Goal: Task Accomplishment & Management: Manage account settings

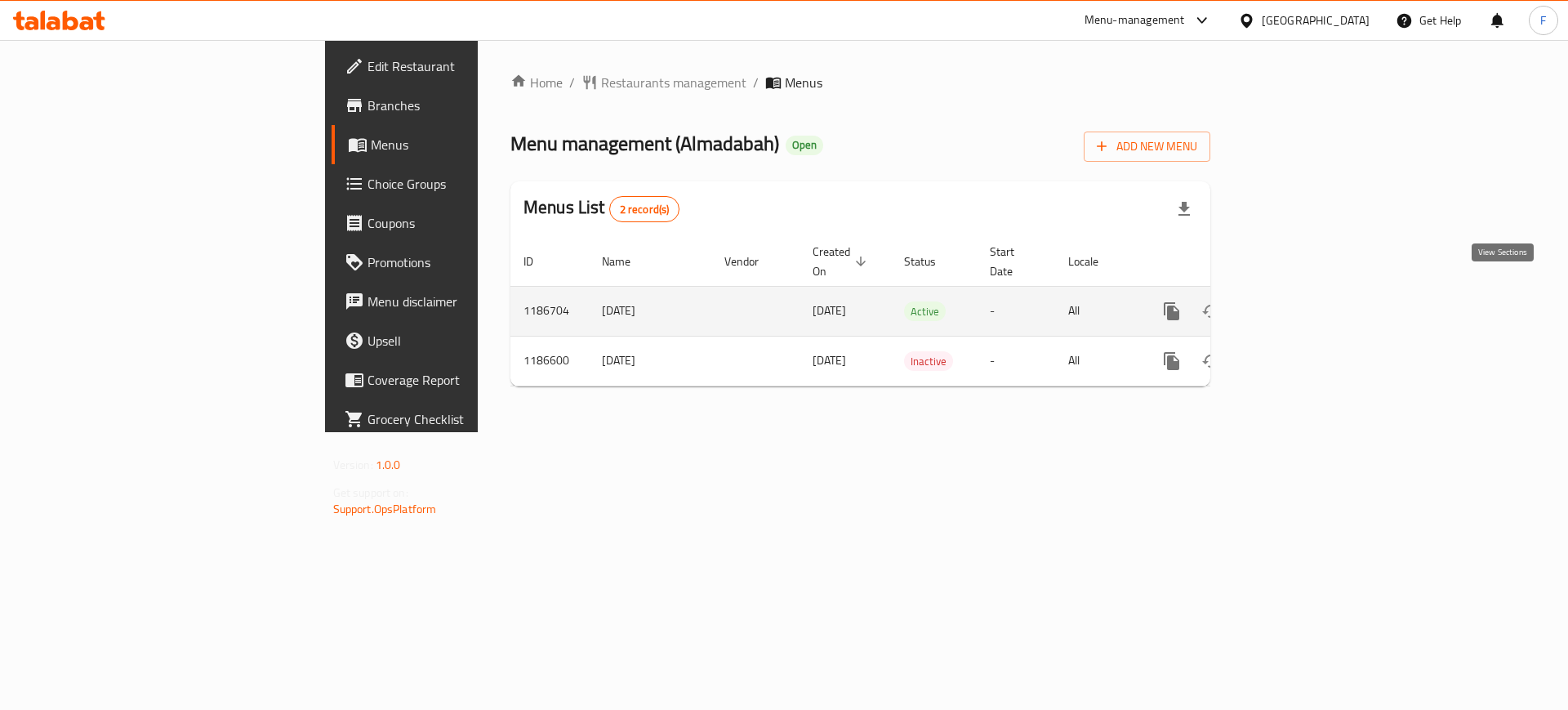
click at [1309, 292] on link "enhanced table" at bounding box center [1289, 311] width 39 height 39
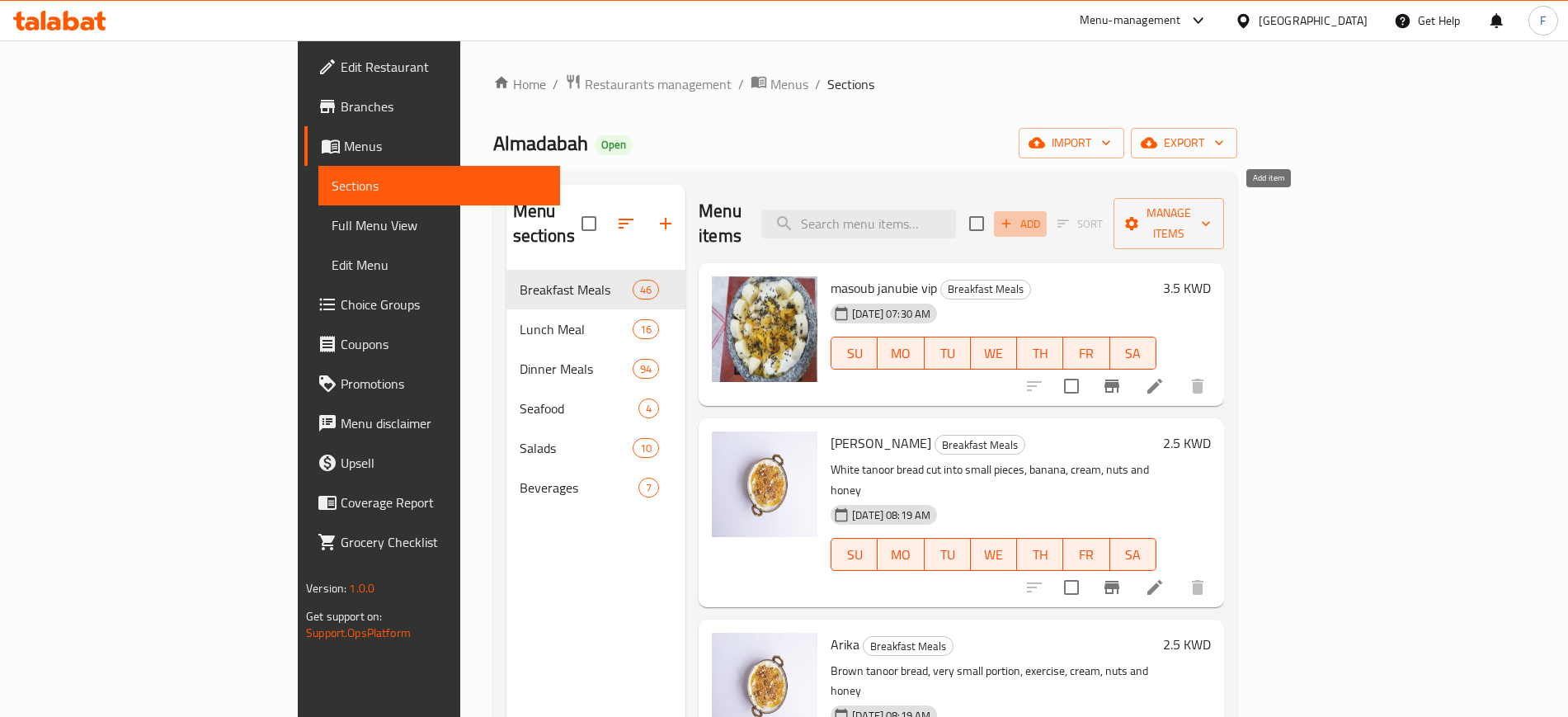
click at [1043, 214] on span "Add" at bounding box center [1021, 223] width 45 height 19
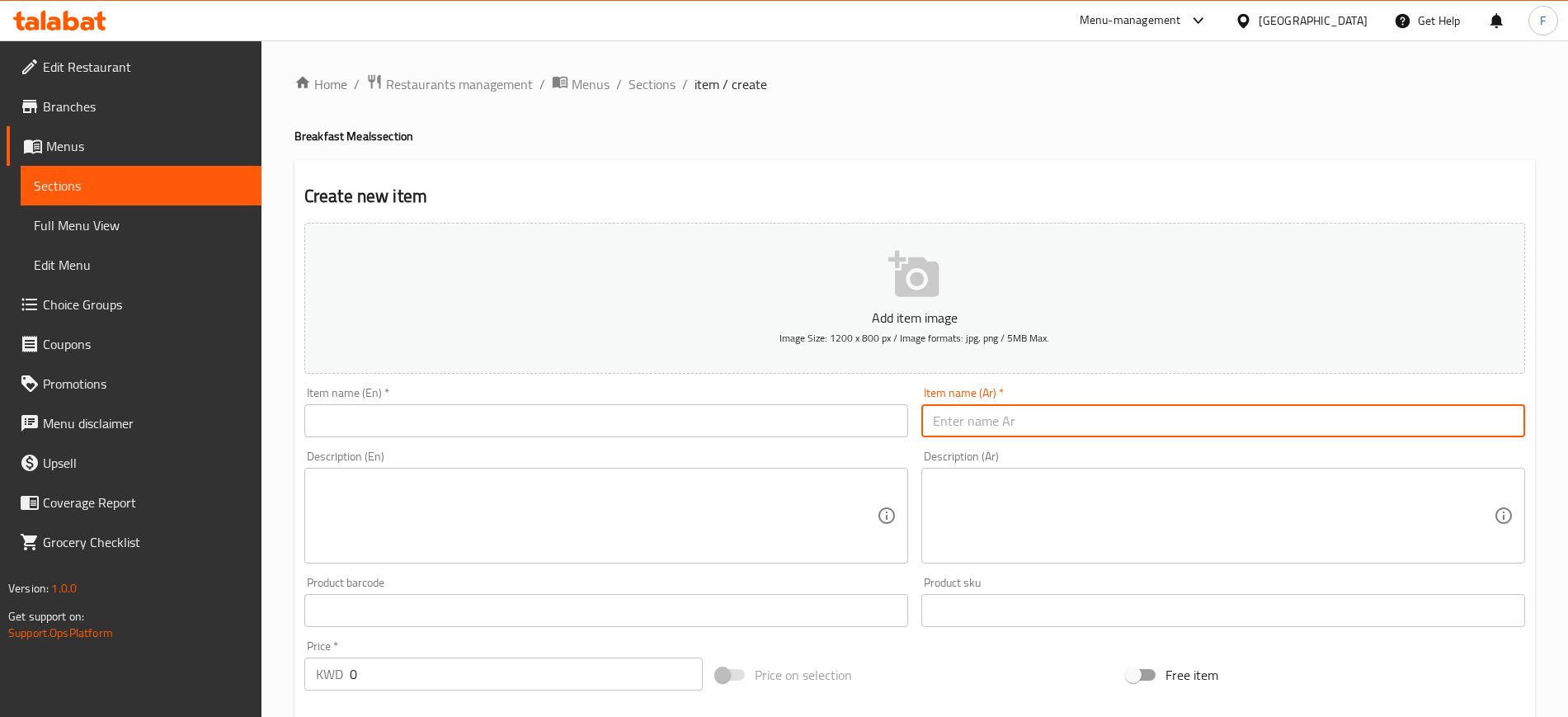
click at [1056, 417] on input "text" at bounding box center [1224, 420] width 604 height 33
paste input "نقانق شيدر"
type input "نقانق شيدر"
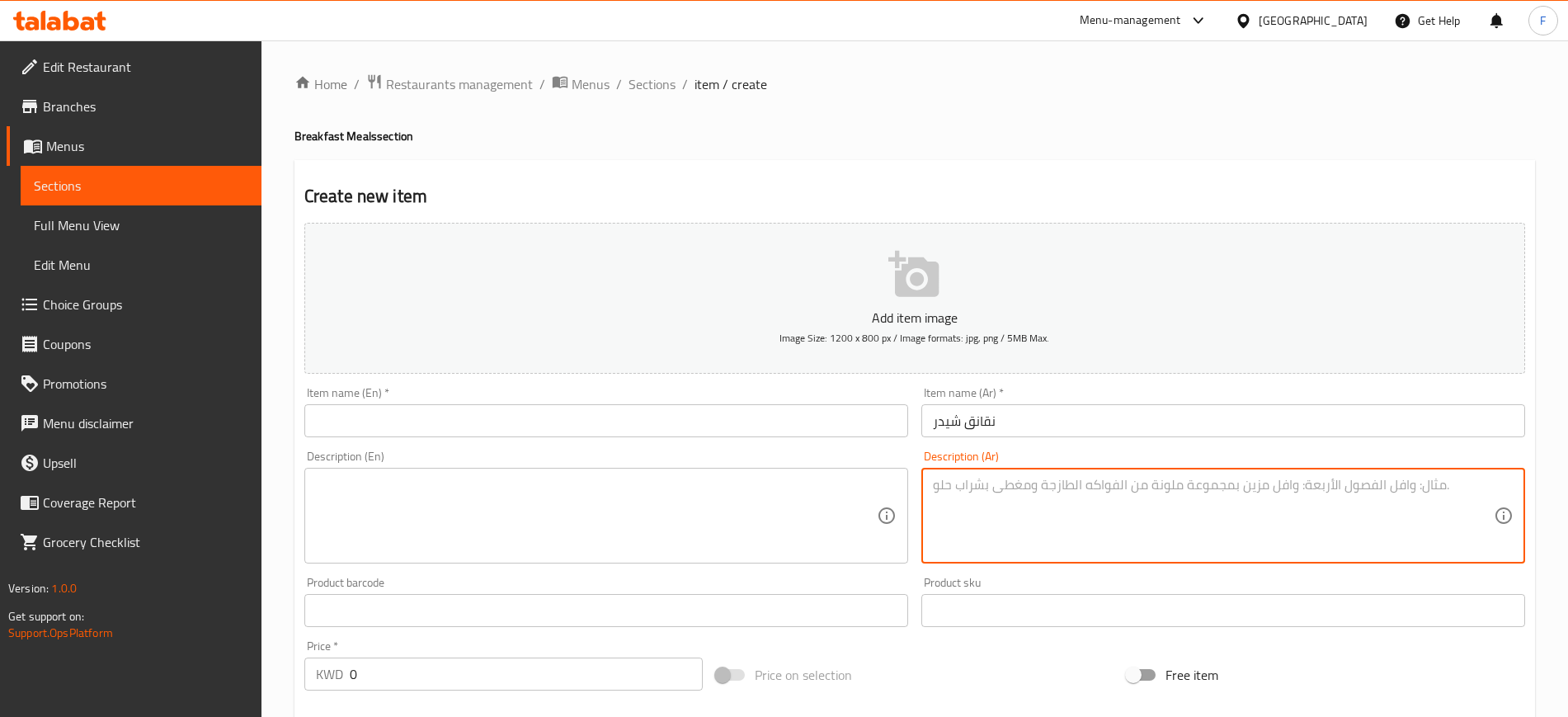
click at [988, 501] on textarea at bounding box center [1214, 516] width 561 height 79
type textarea "k"
type textarea "نقانق مع جبن شيدر"
click at [865, 424] on input "text" at bounding box center [607, 420] width 604 height 33
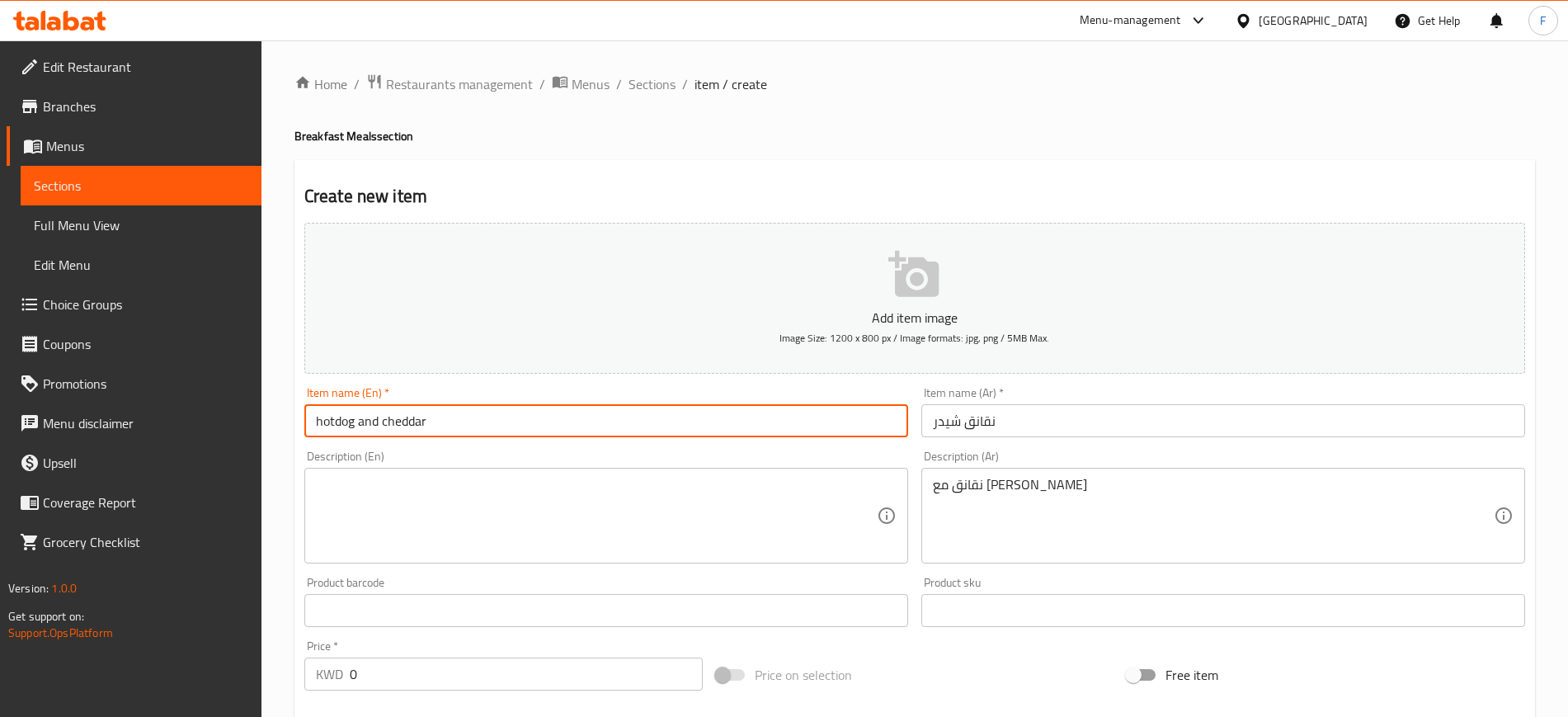
type input "hotdog and cheddar"
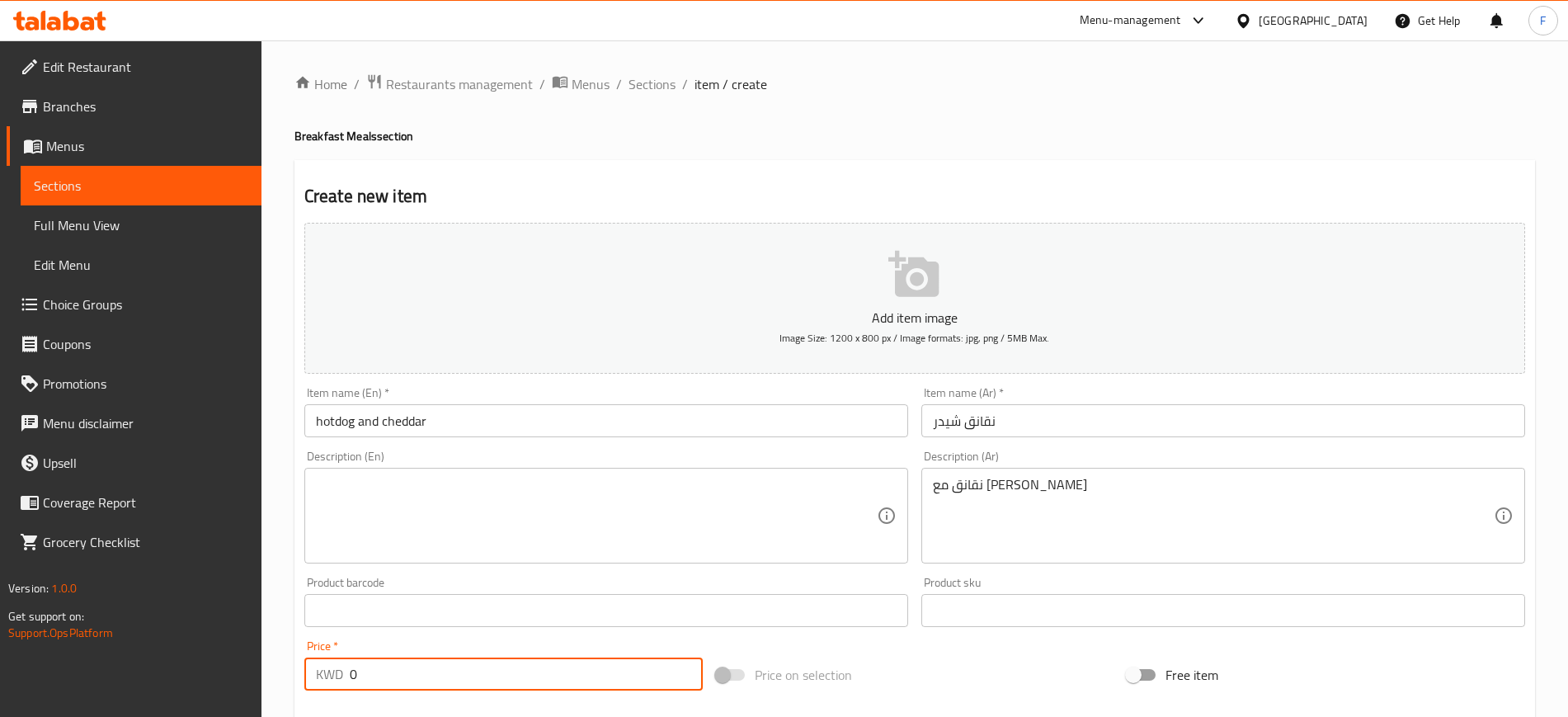
drag, startPoint x: 370, startPoint y: 683, endPoint x: 263, endPoint y: 682, distance: 107.0
click at [263, 682] on div "Home / Restaurants management / Menus / Sections / item / create Breakfast Meal…" at bounding box center [915, 602] width 1307 height 1125
type input "1.75"
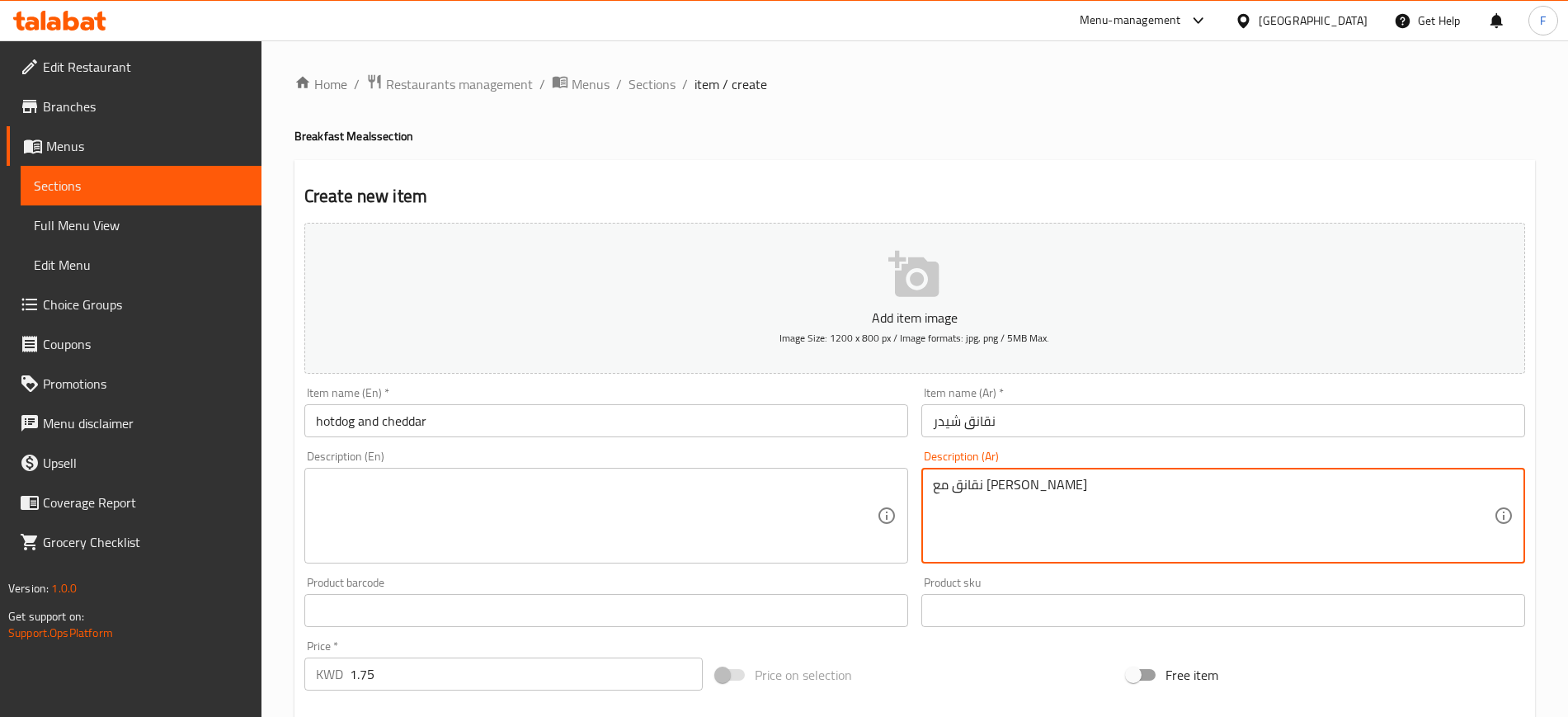
drag, startPoint x: 1172, startPoint y: 509, endPoint x: 603, endPoint y: 534, distance: 569.5
paste textarea "مسة"
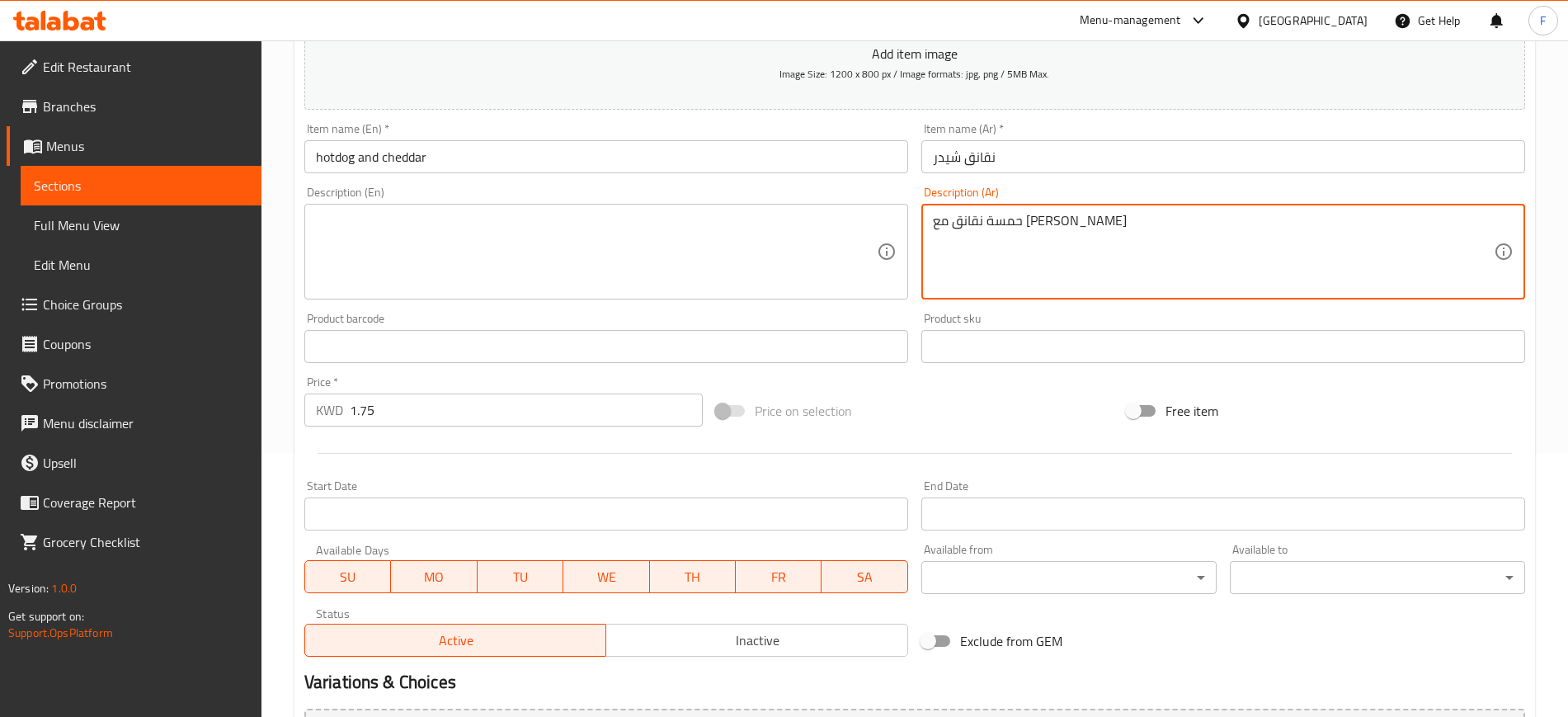
scroll to position [449, 0]
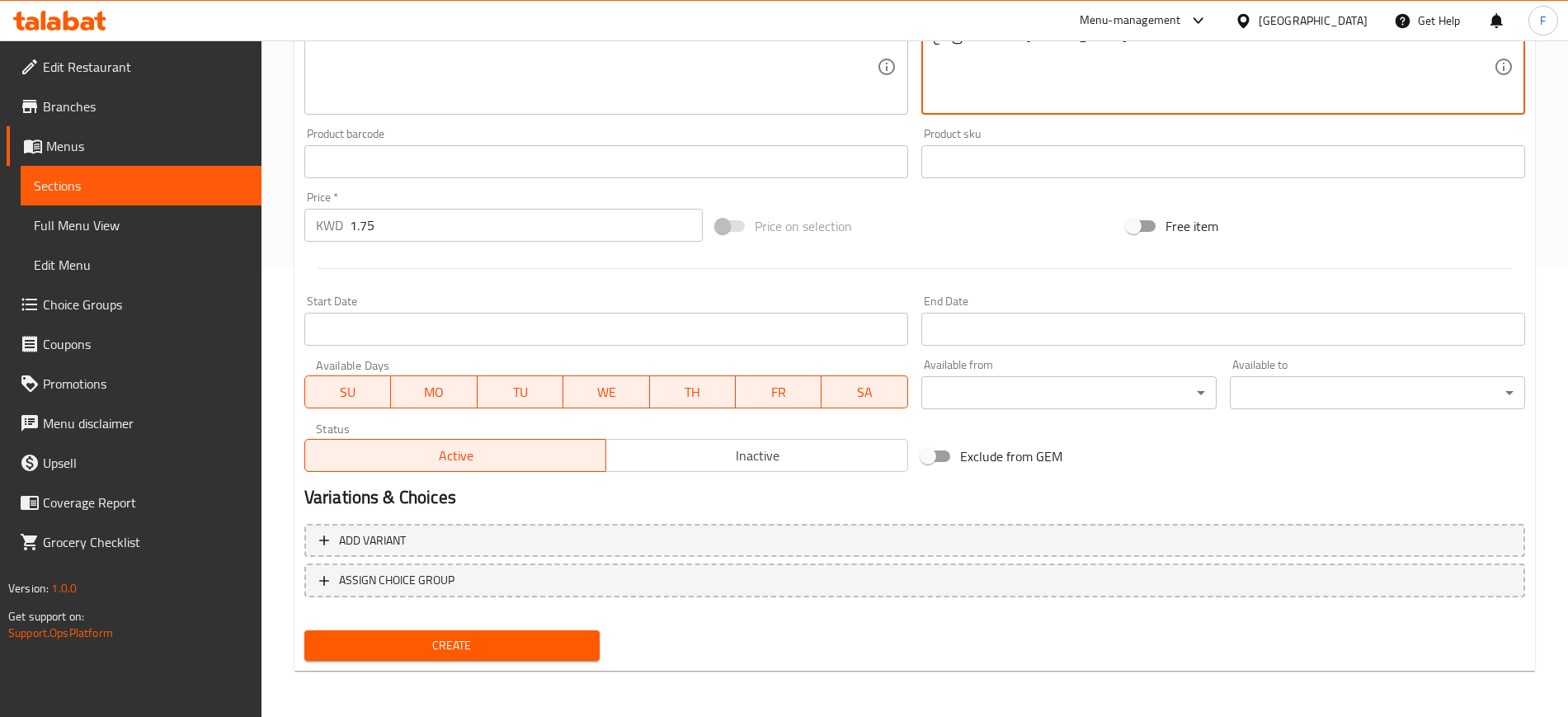
type textarea "حمسة نقانق مع [PERSON_NAME]"
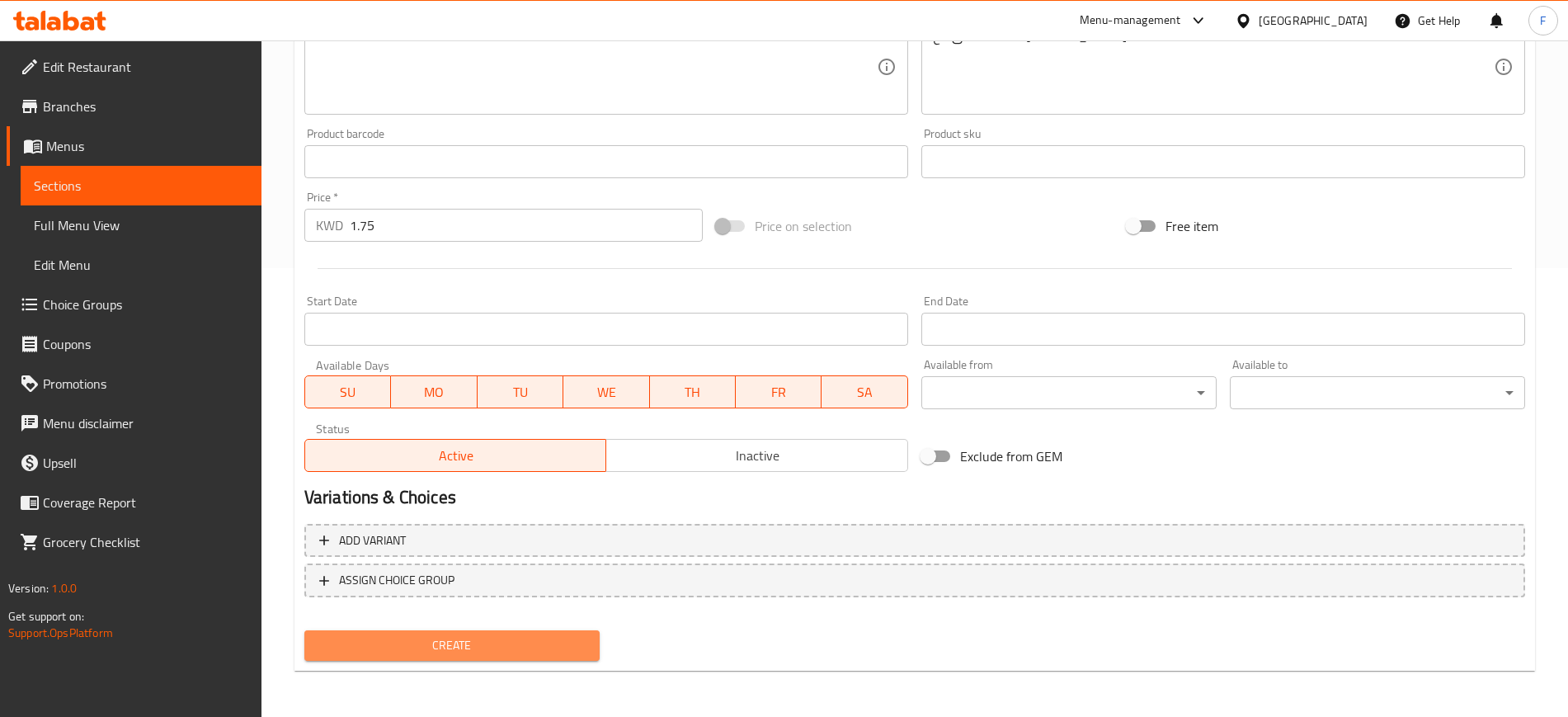
click at [496, 648] on span "Create" at bounding box center [453, 645] width 269 height 21
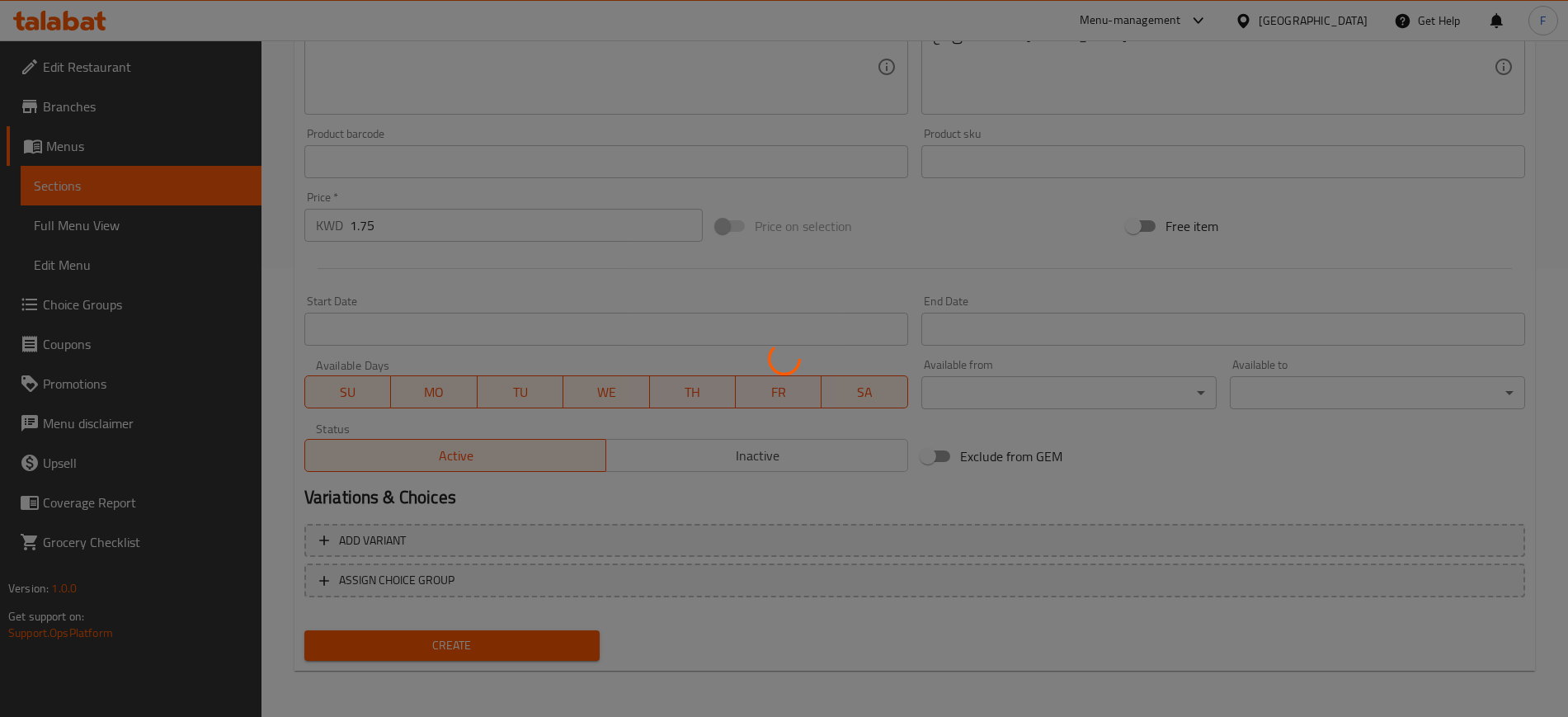
scroll to position [184, 0]
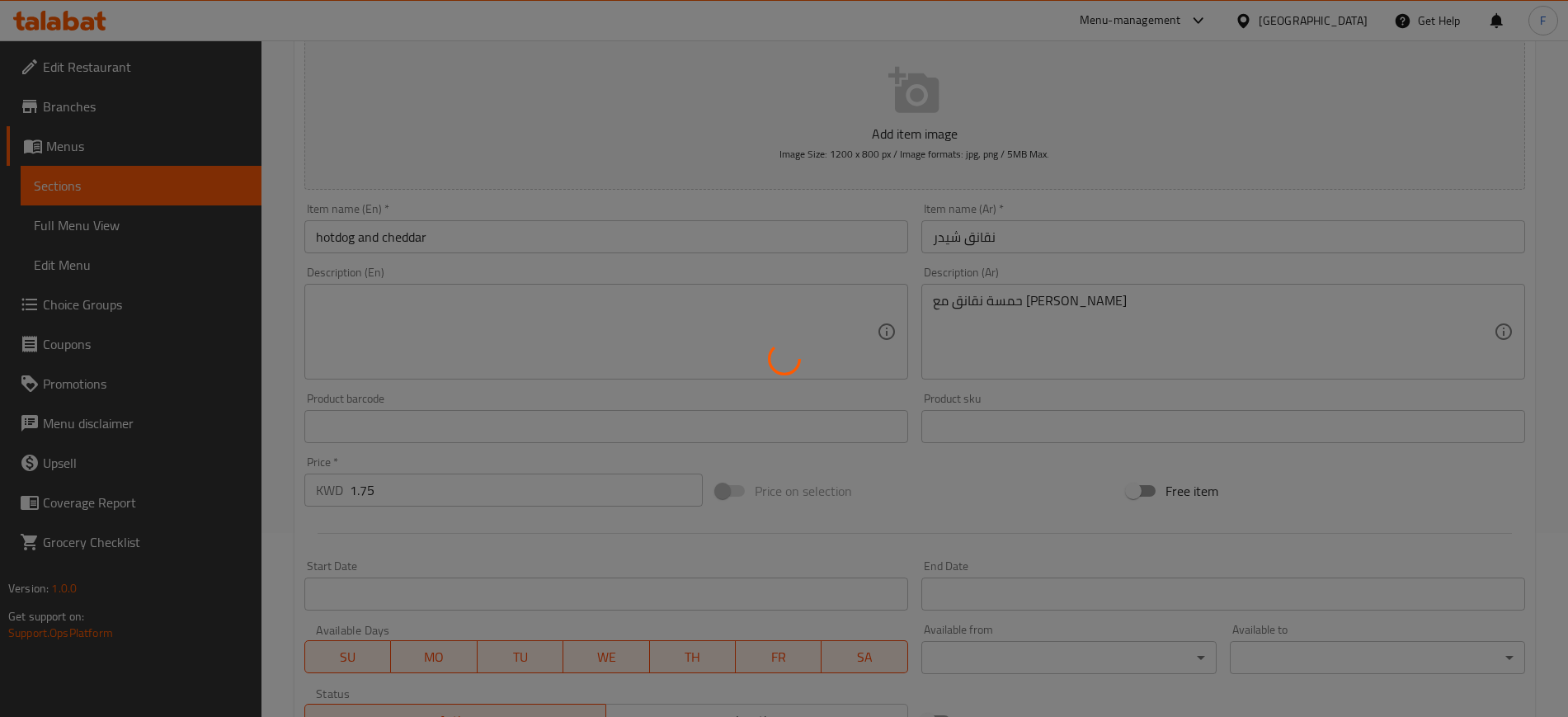
type input "0"
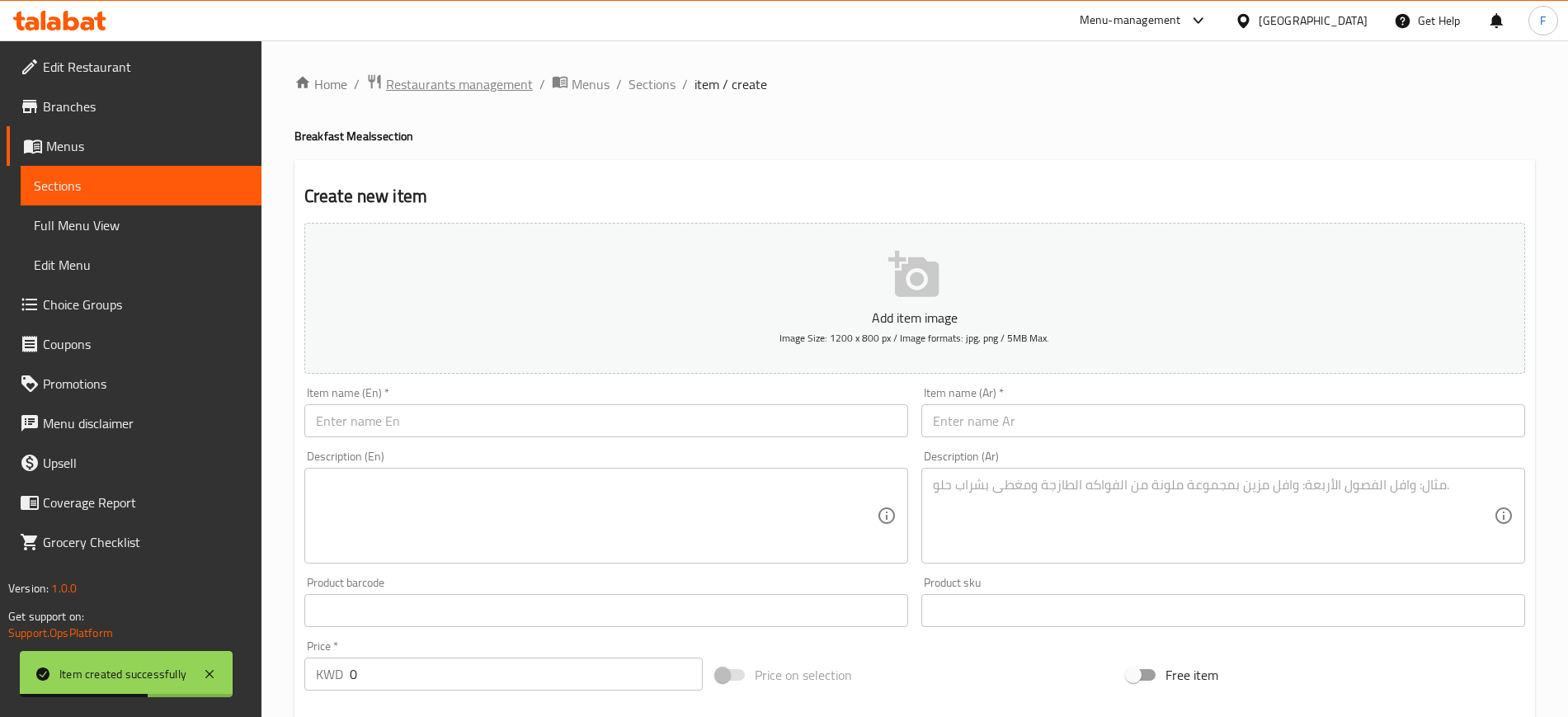
click at [505, 77] on span "Restaurants management" at bounding box center [459, 83] width 147 height 20
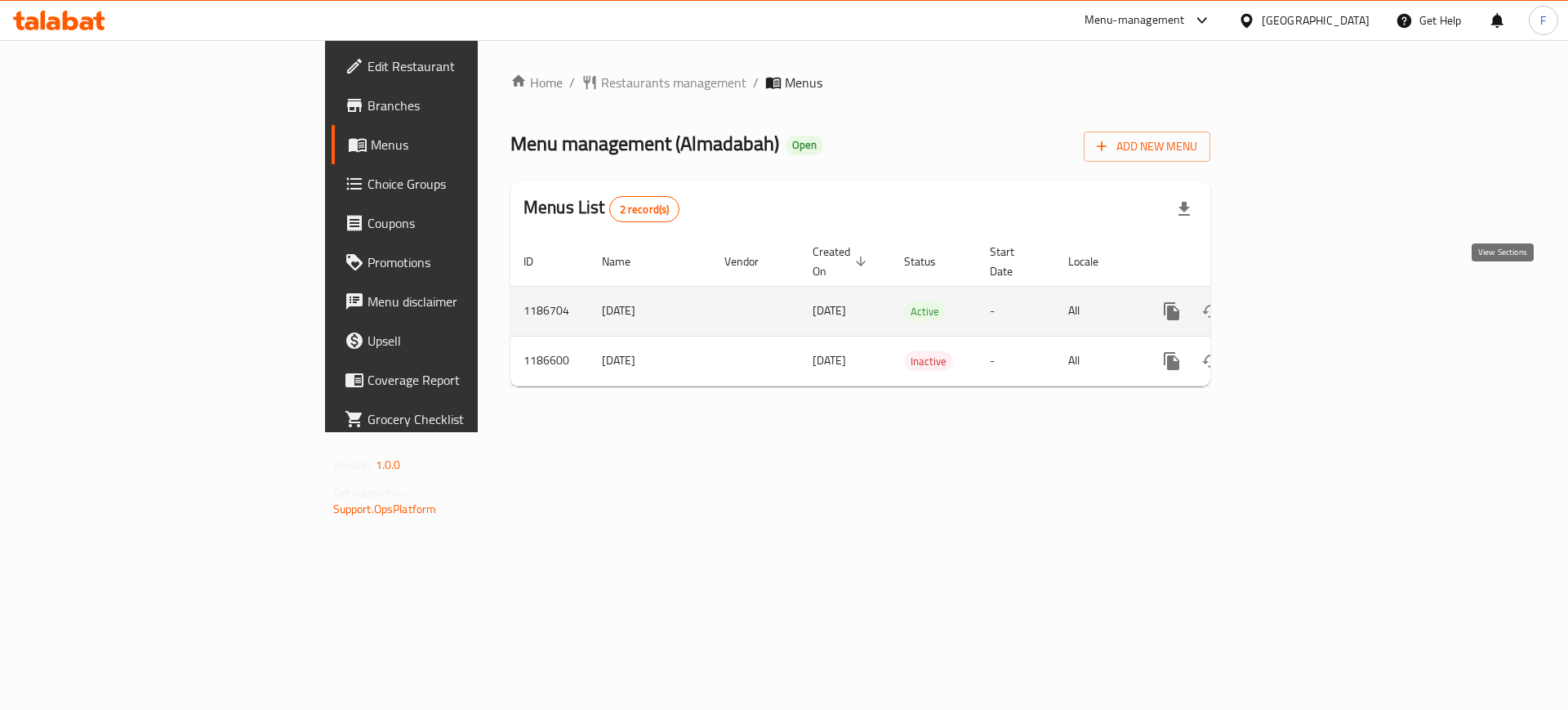
click at [1309, 299] on link "enhanced table" at bounding box center [1289, 311] width 39 height 39
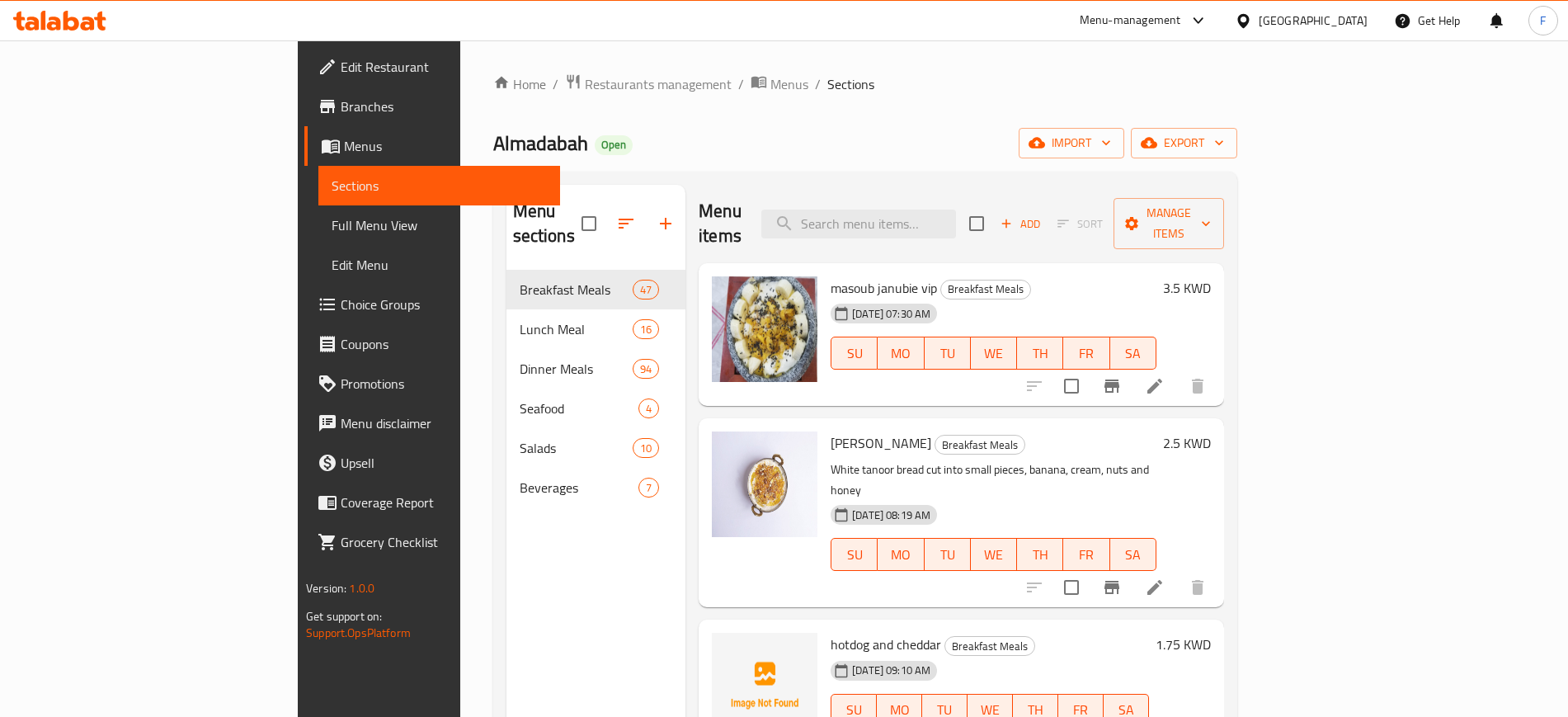
click at [1043, 214] on span "Add" at bounding box center [1021, 223] width 45 height 19
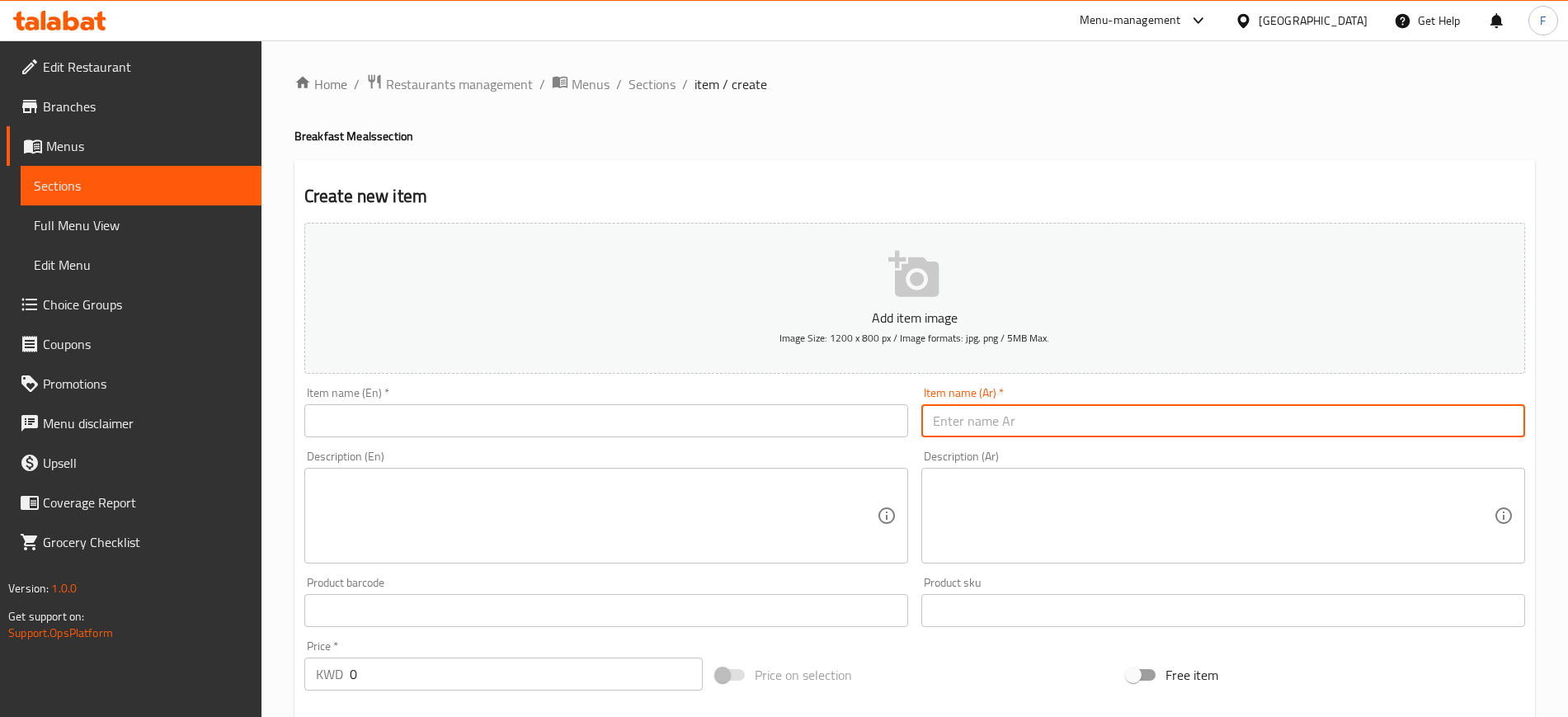
click at [1052, 404] on input "text" at bounding box center [1224, 420] width 604 height 33
paste input "نقانق بيض"
type input "نقانق بيض"
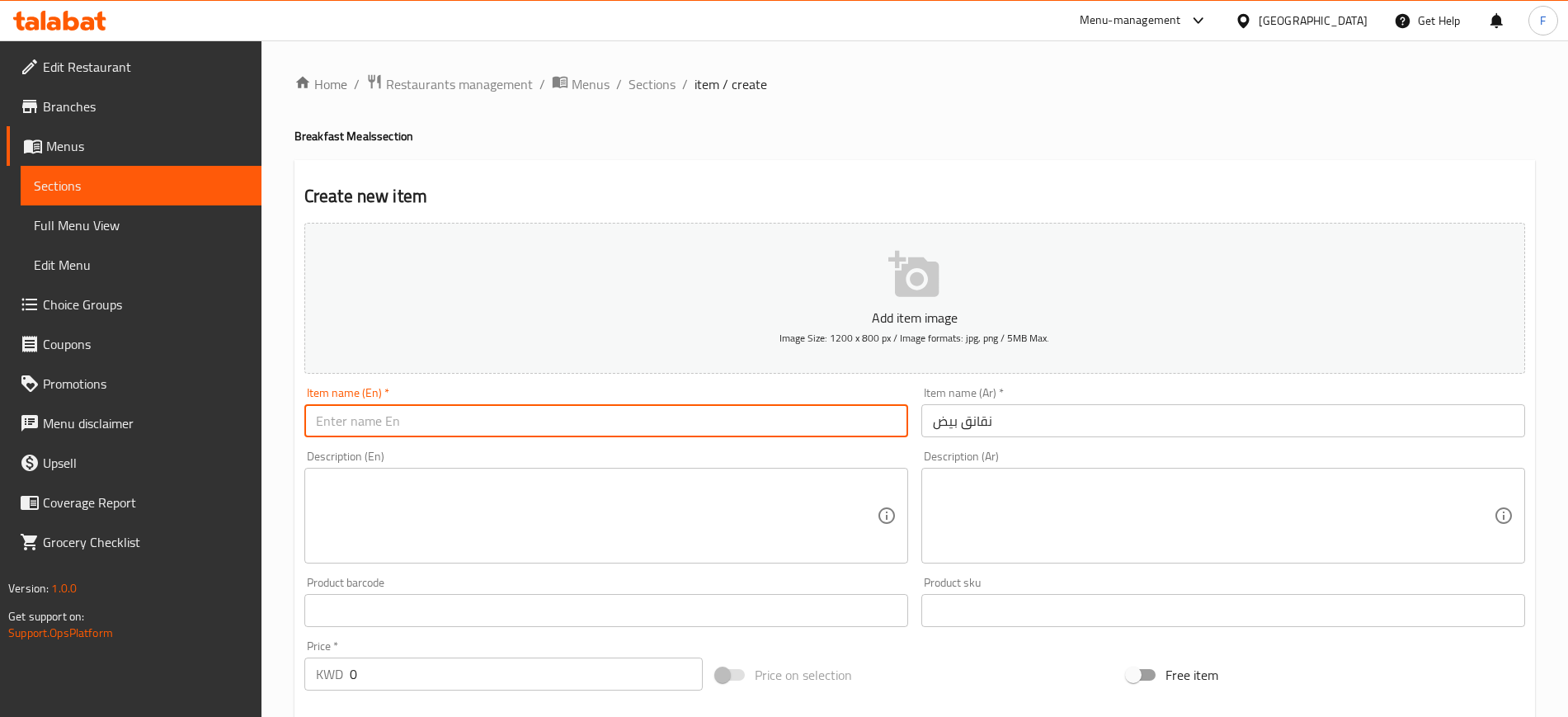
click at [802, 416] on input "text" at bounding box center [607, 420] width 604 height 33
type input "ث"
type input "eggs and hotdog"
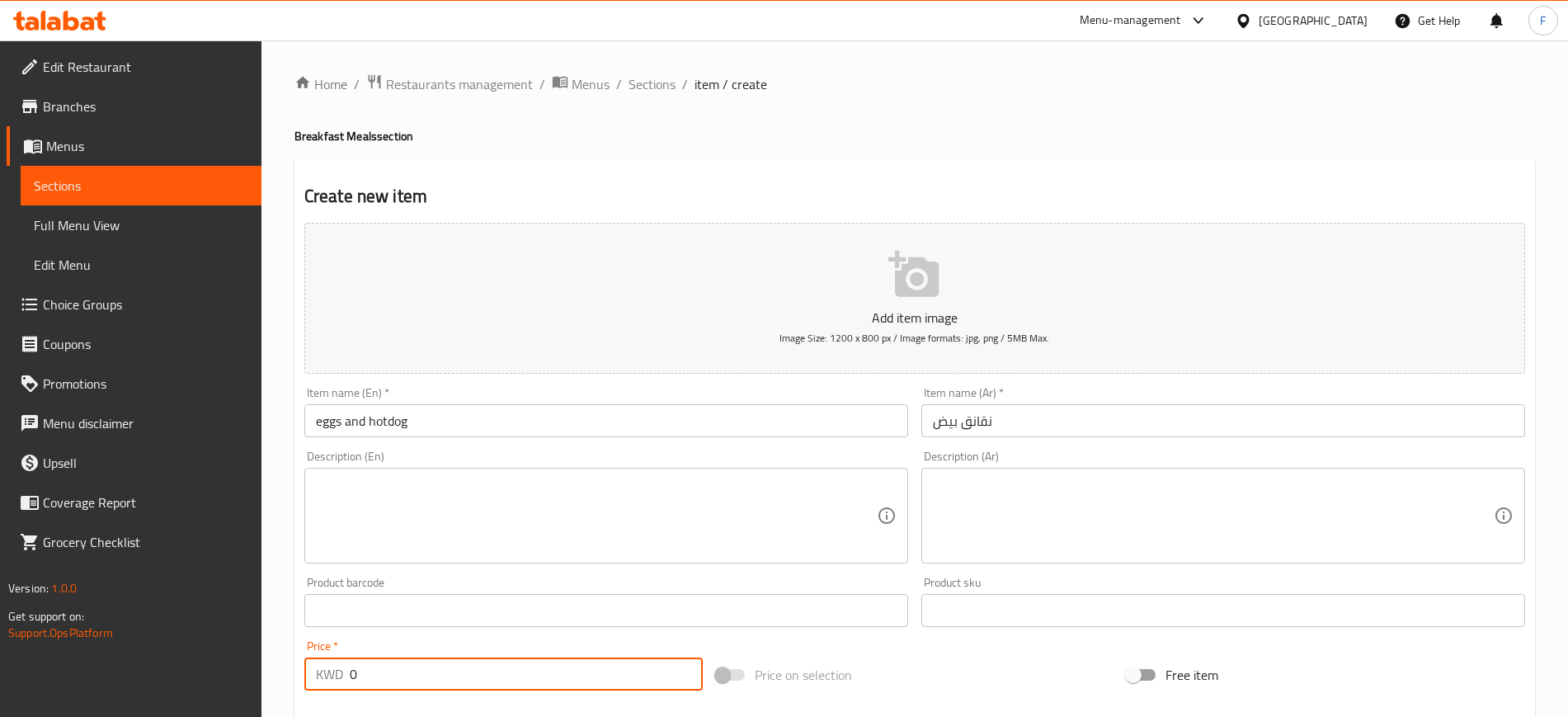
drag, startPoint x: 305, startPoint y: 681, endPoint x: 245, endPoint y: 682, distance: 60.0
click at [245, 682] on div "Edit Restaurant Branches Menus Sections Full Menu View Edit Menu Choice Groups …" at bounding box center [784, 602] width 1568 height 1125
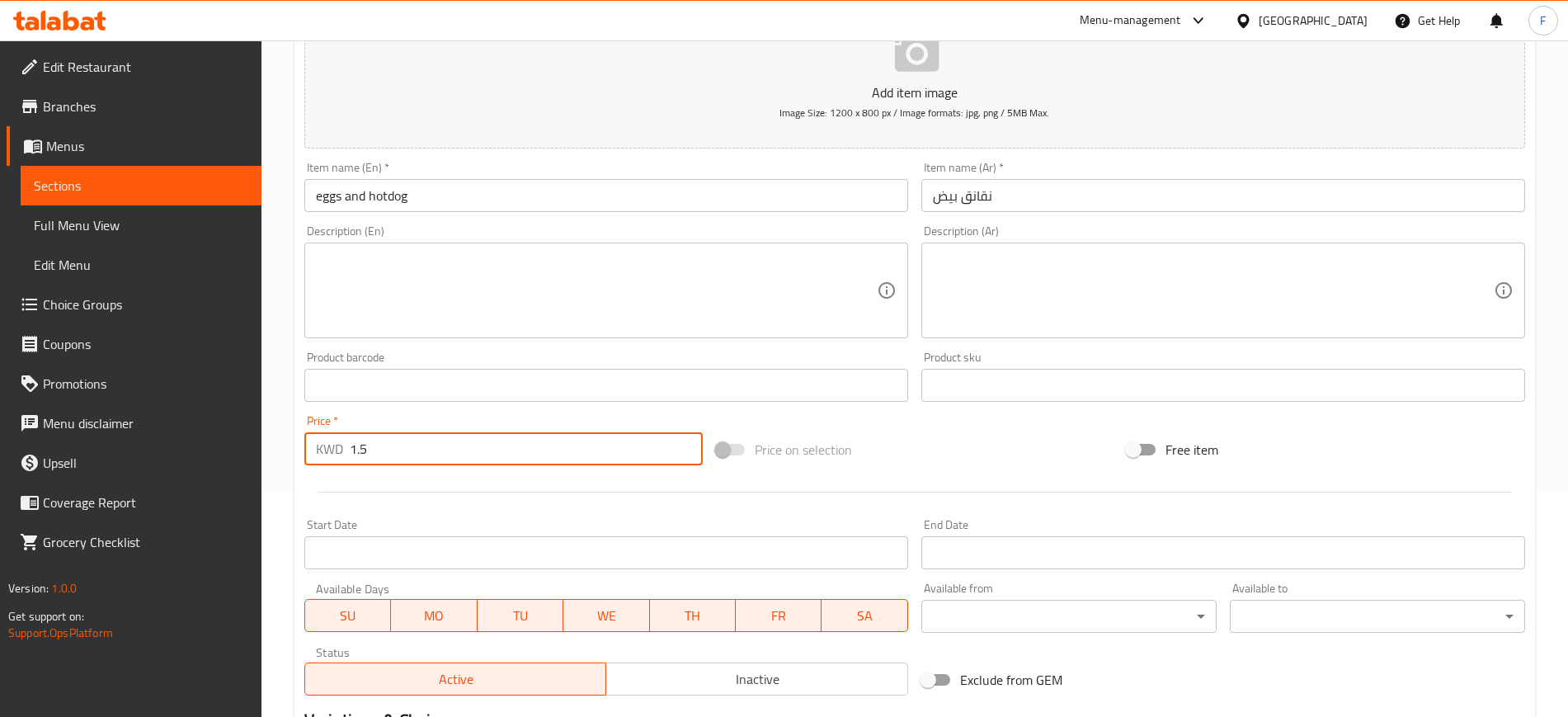
scroll to position [449, 0]
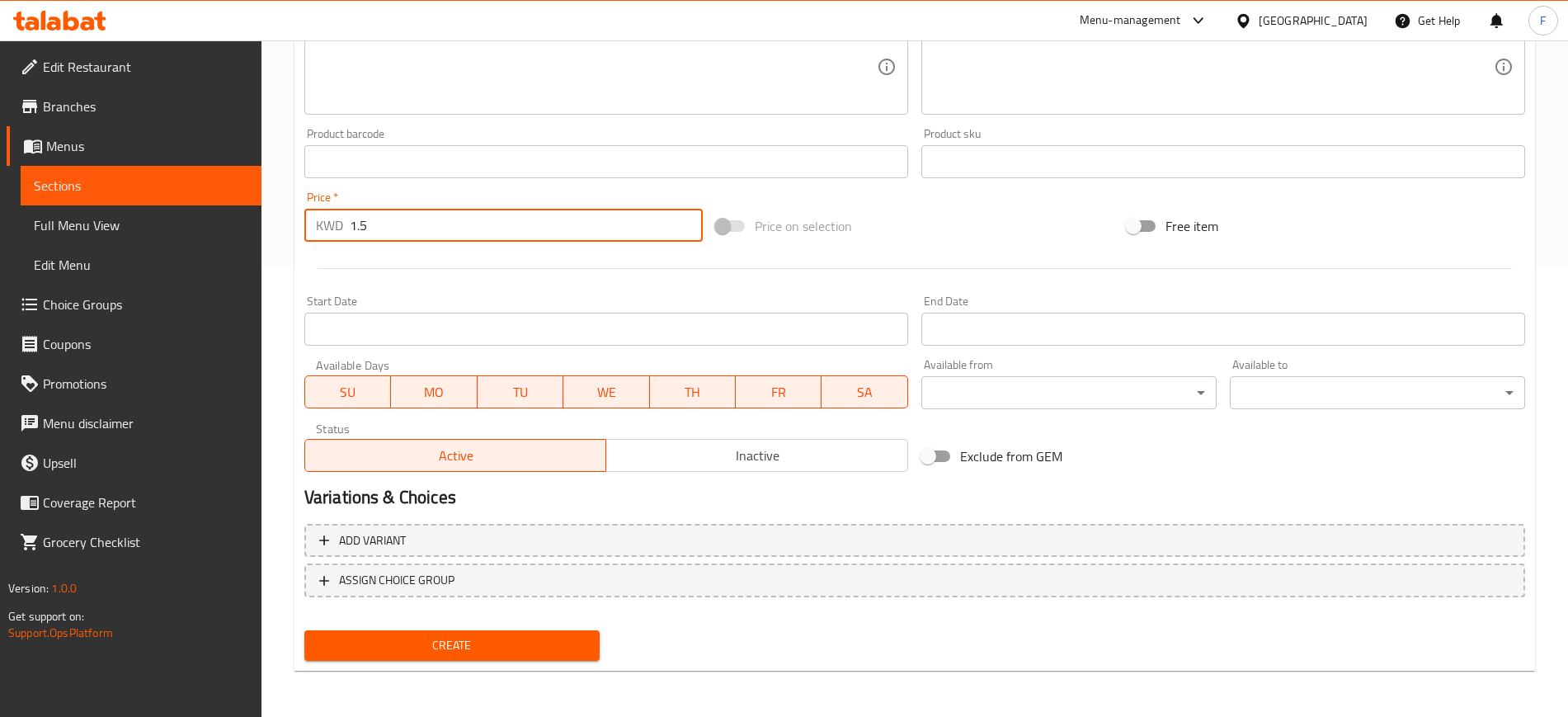
type input "1.5"
click at [531, 635] on span "Create" at bounding box center [453, 645] width 269 height 21
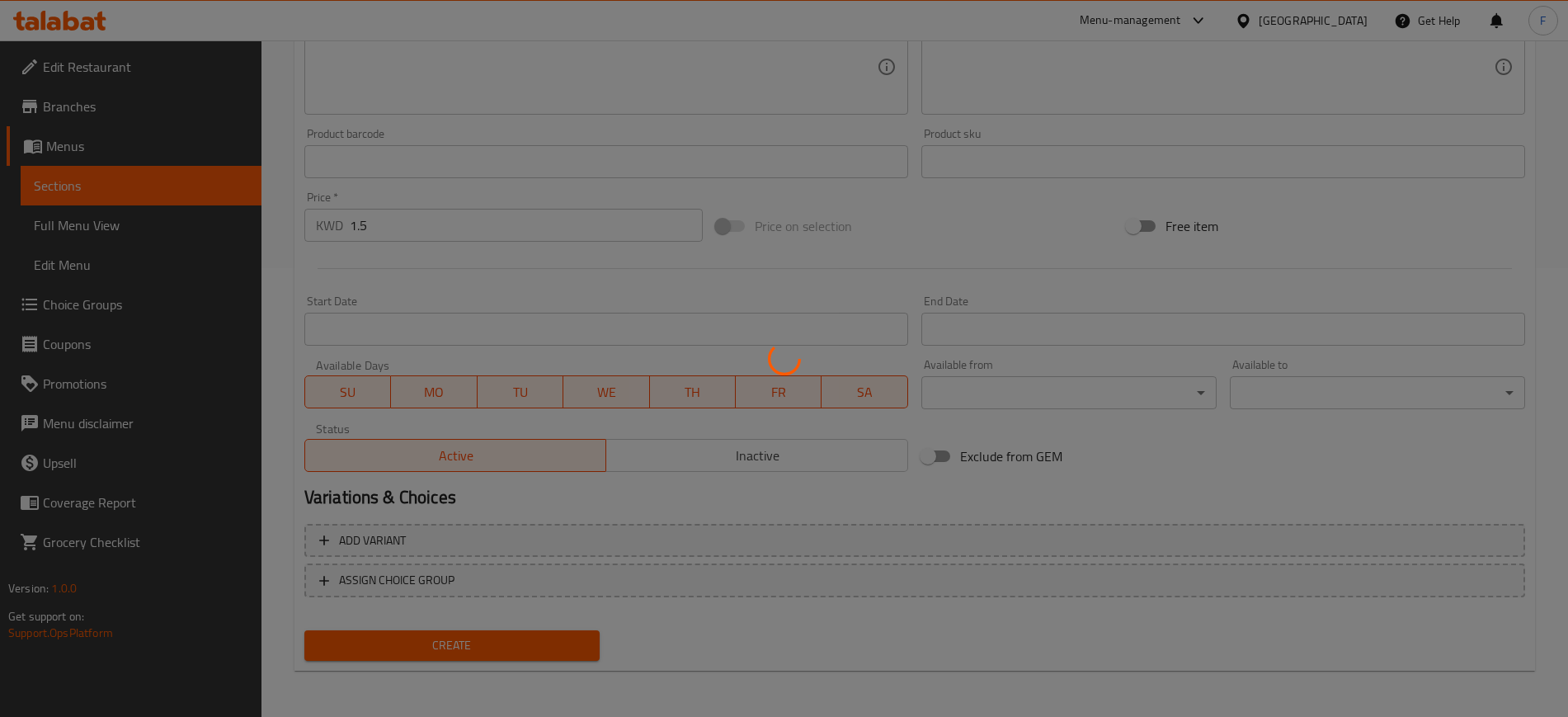
type input "0"
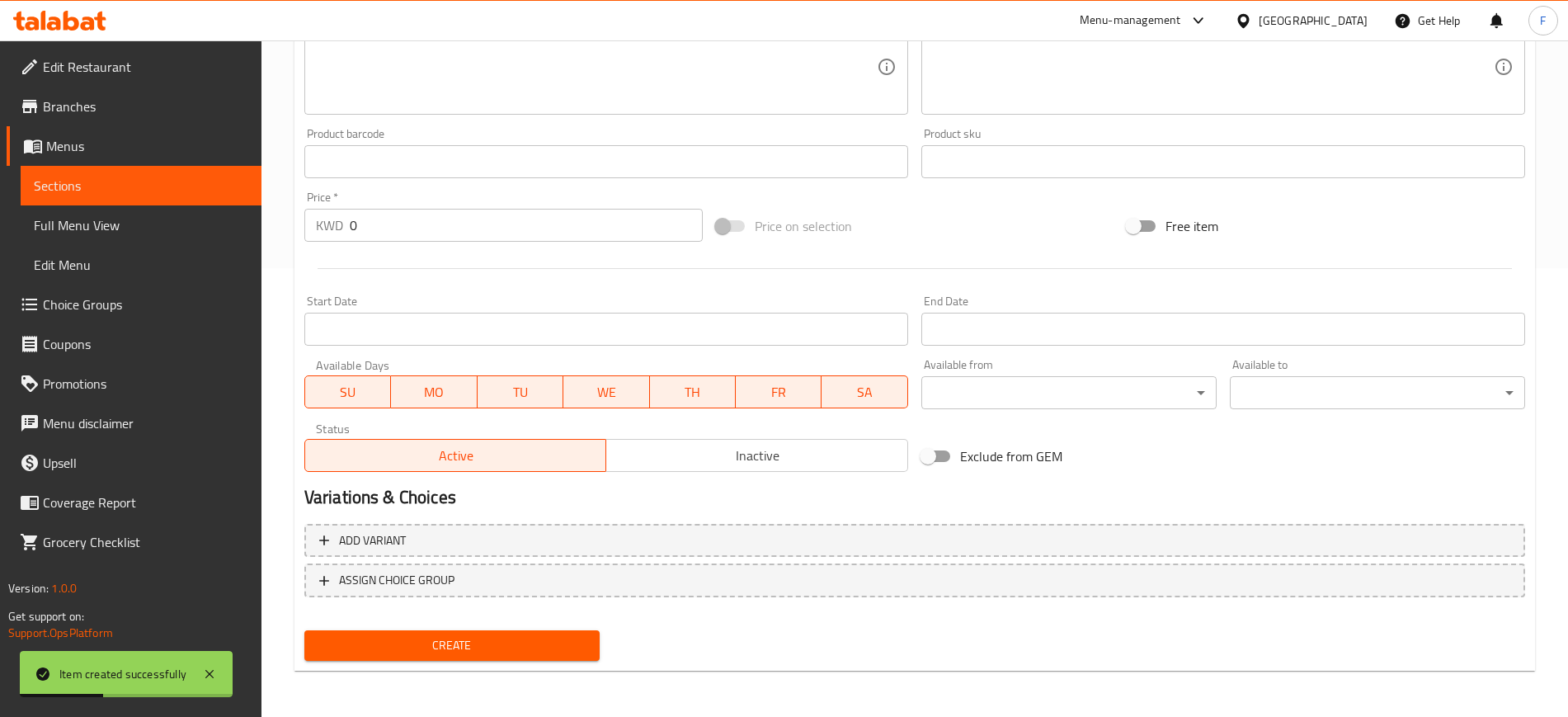
scroll to position [0, 0]
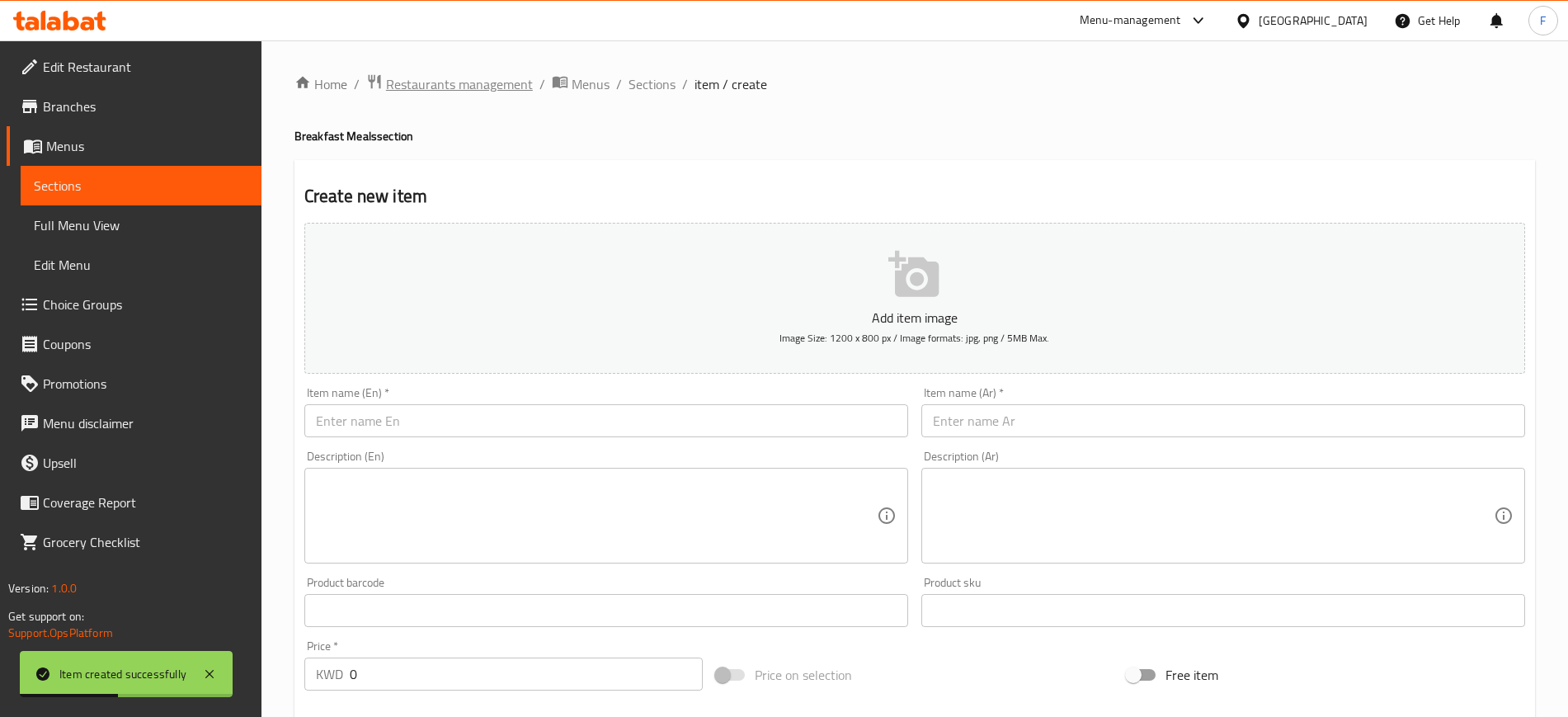
click at [463, 79] on span "Restaurants management" at bounding box center [459, 83] width 147 height 20
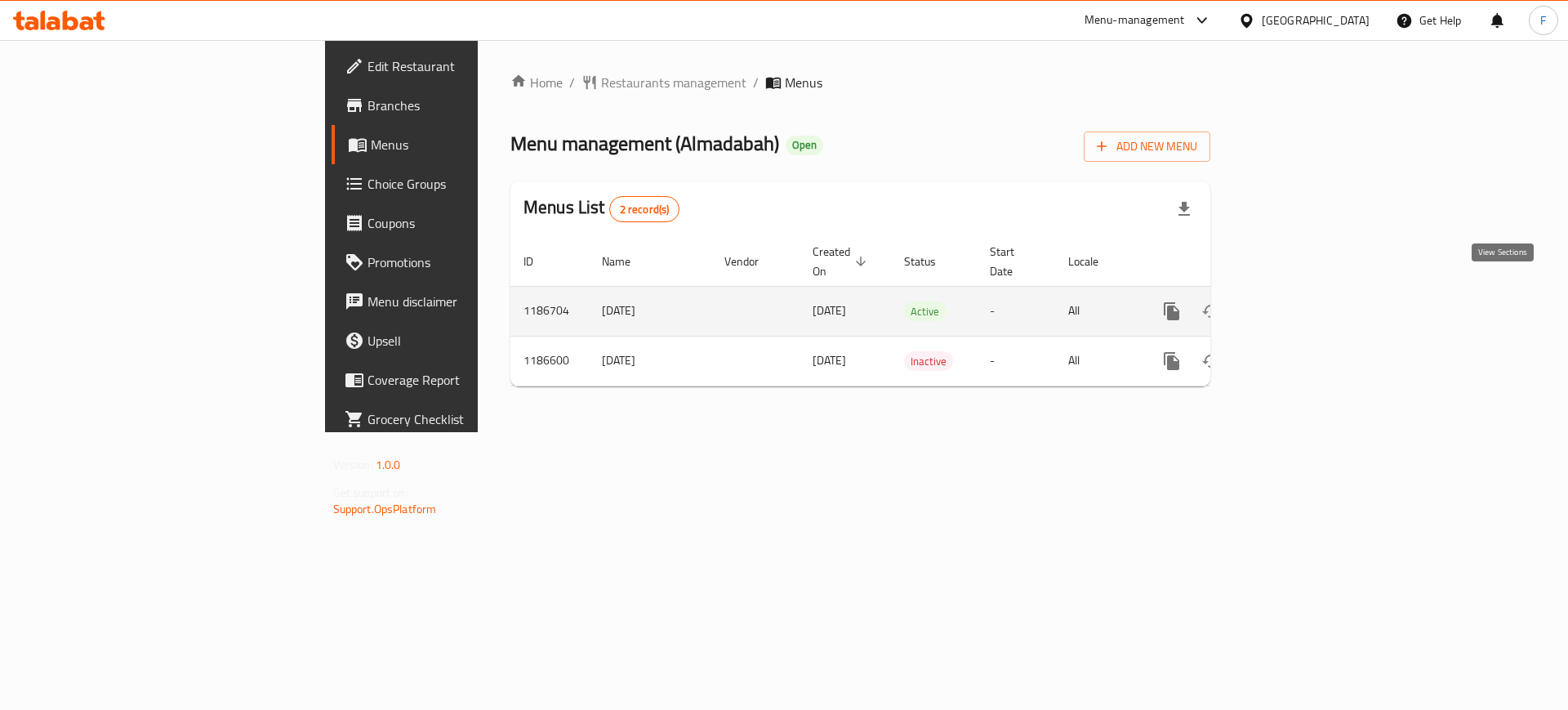
click at [1309, 292] on link "enhanced table" at bounding box center [1289, 311] width 39 height 39
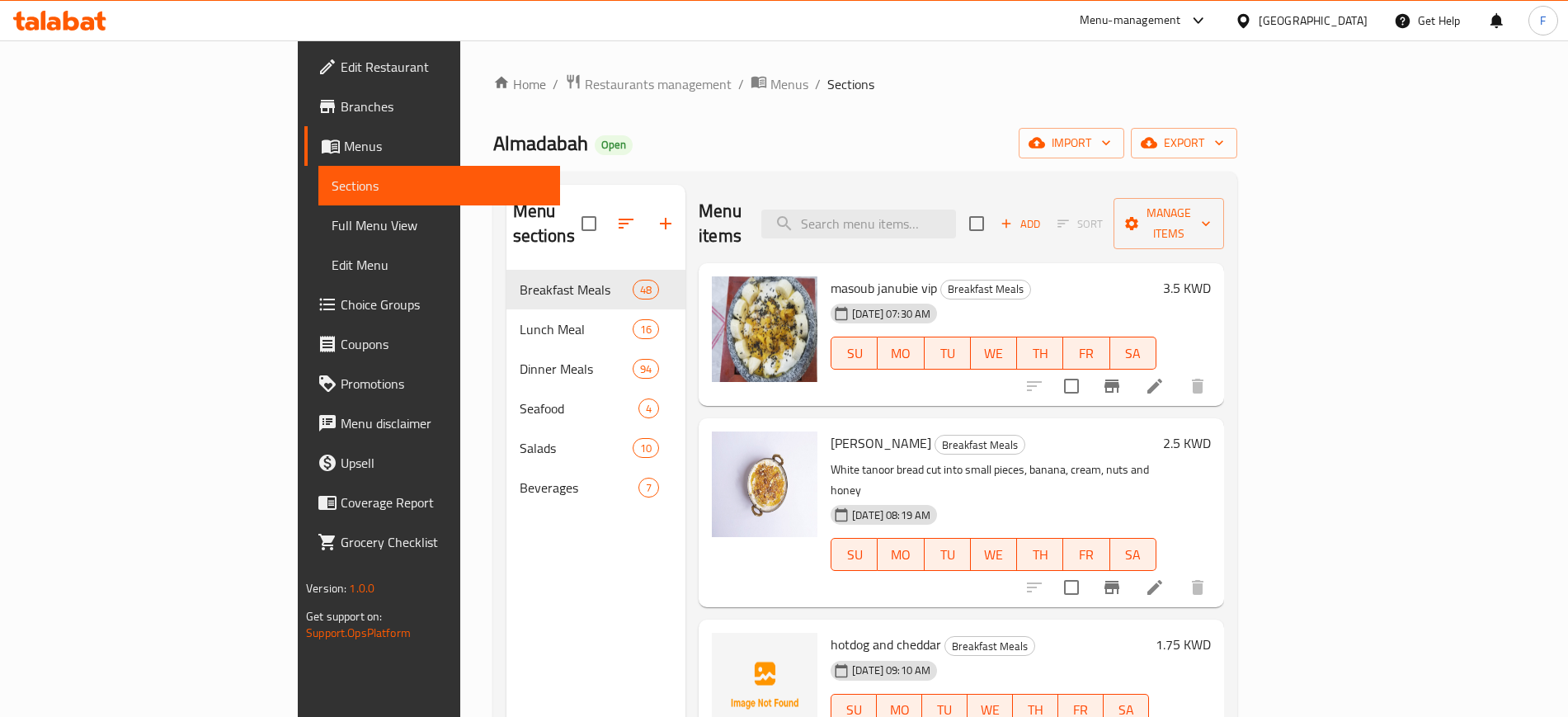
scroll to position [207, 0]
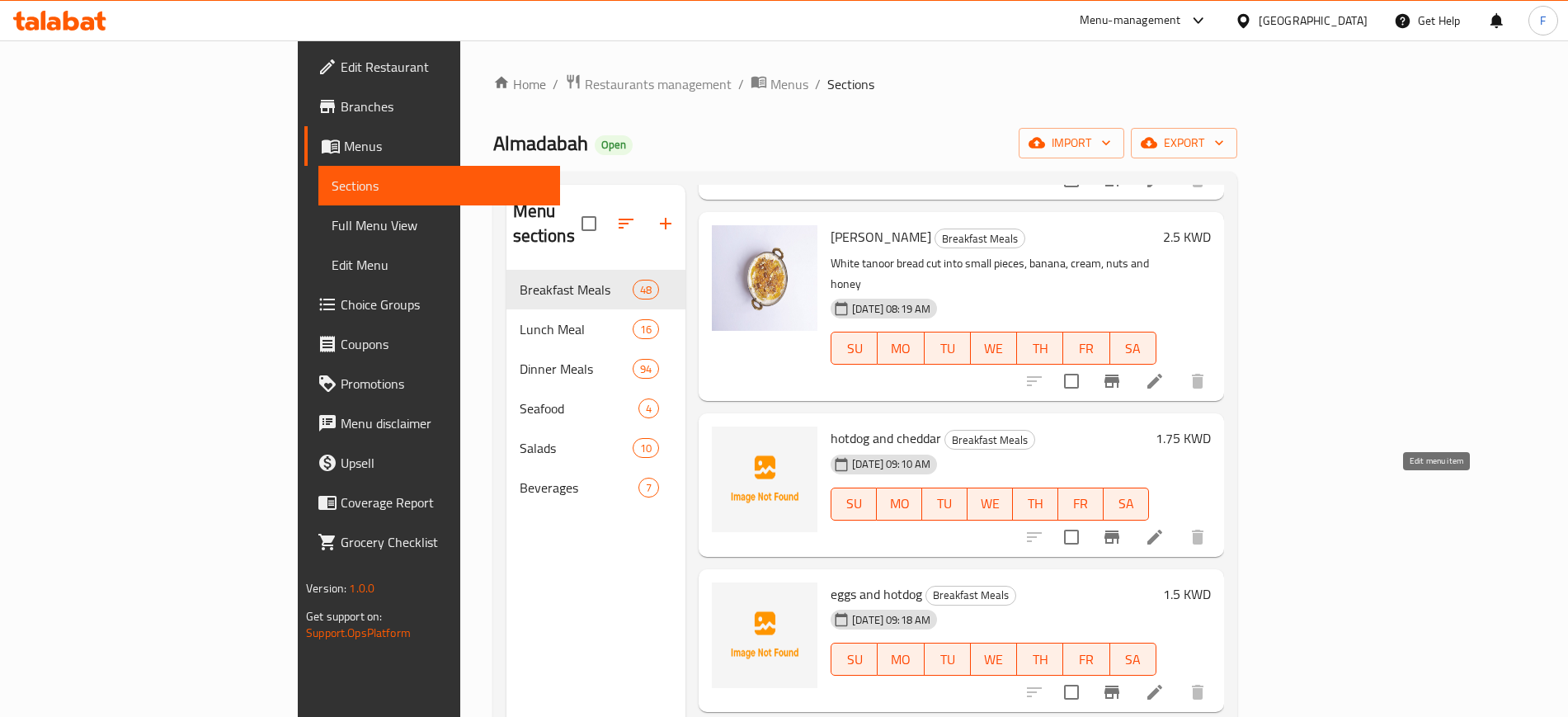
click at [1165, 527] on icon at bounding box center [1155, 537] width 20 height 20
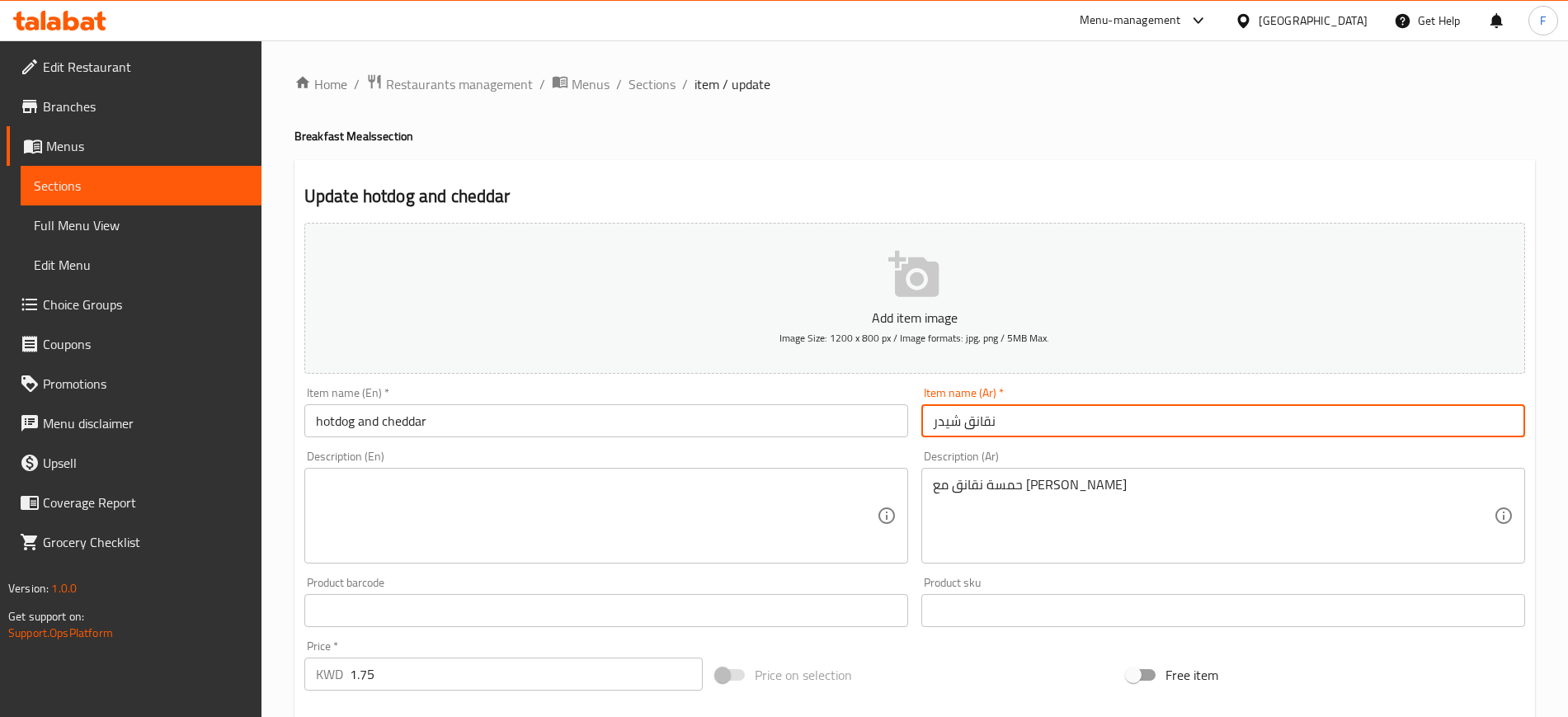
drag, startPoint x: 1029, startPoint y: 424, endPoint x: 719, endPoint y: 377, distance: 313.5
click at [719, 377] on div "Add item image Image Size: 1200 x 800 px / Image formats: jpg, png / 5MB Max. I…" at bounding box center [915, 571] width 1234 height 711
paste input "الشيدر"
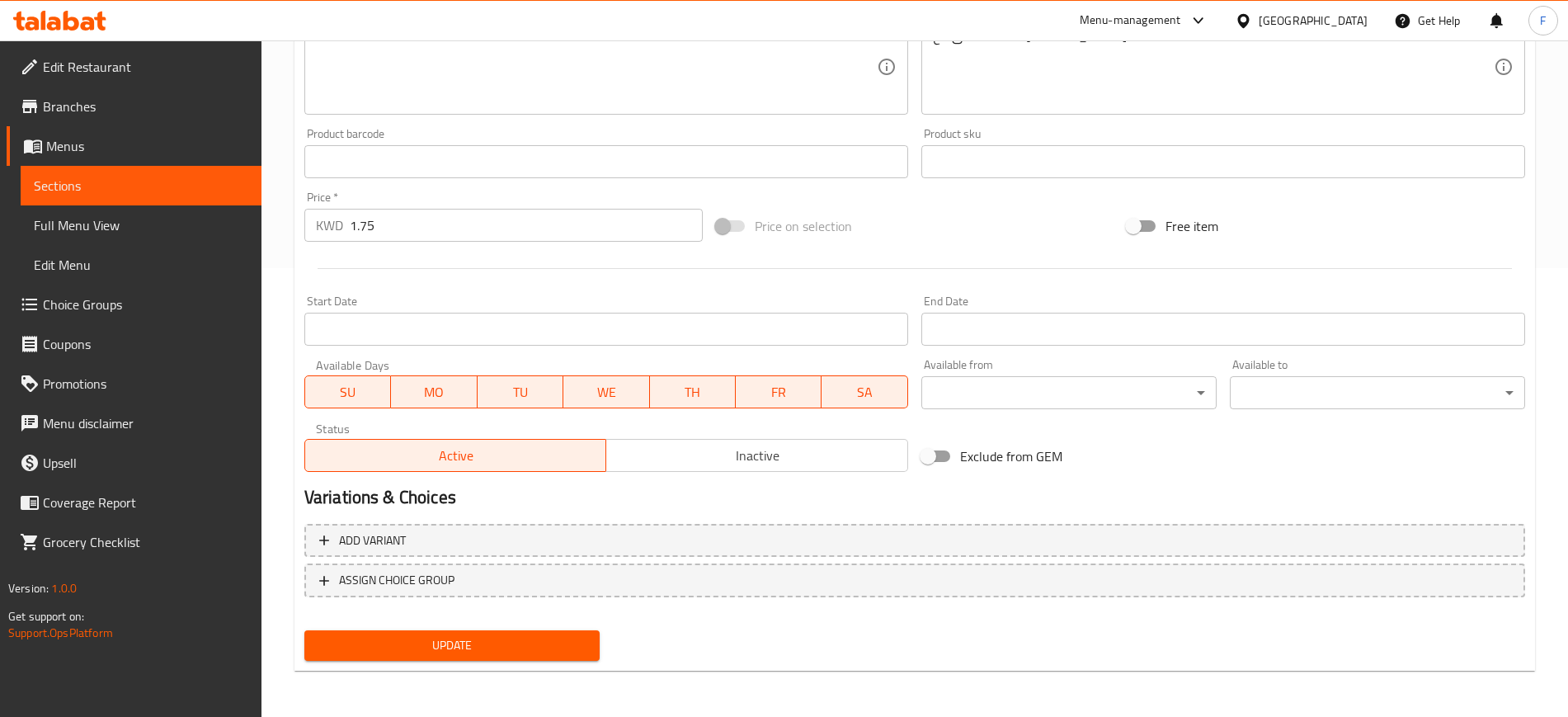
type input "نقانق بالشيدر"
click at [437, 651] on span "Update" at bounding box center [453, 645] width 269 height 21
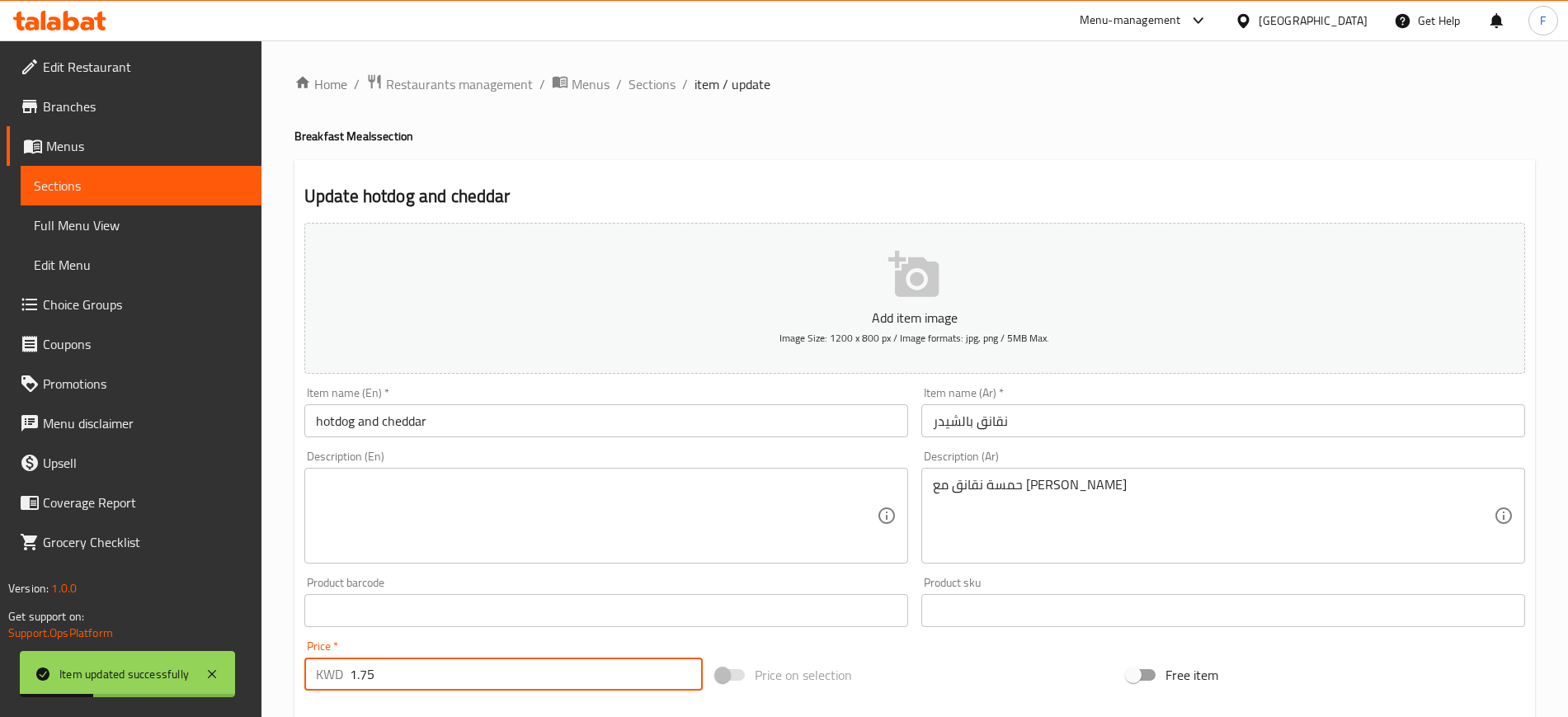
click at [363, 674] on input "1.75" at bounding box center [526, 673] width 353 height 33
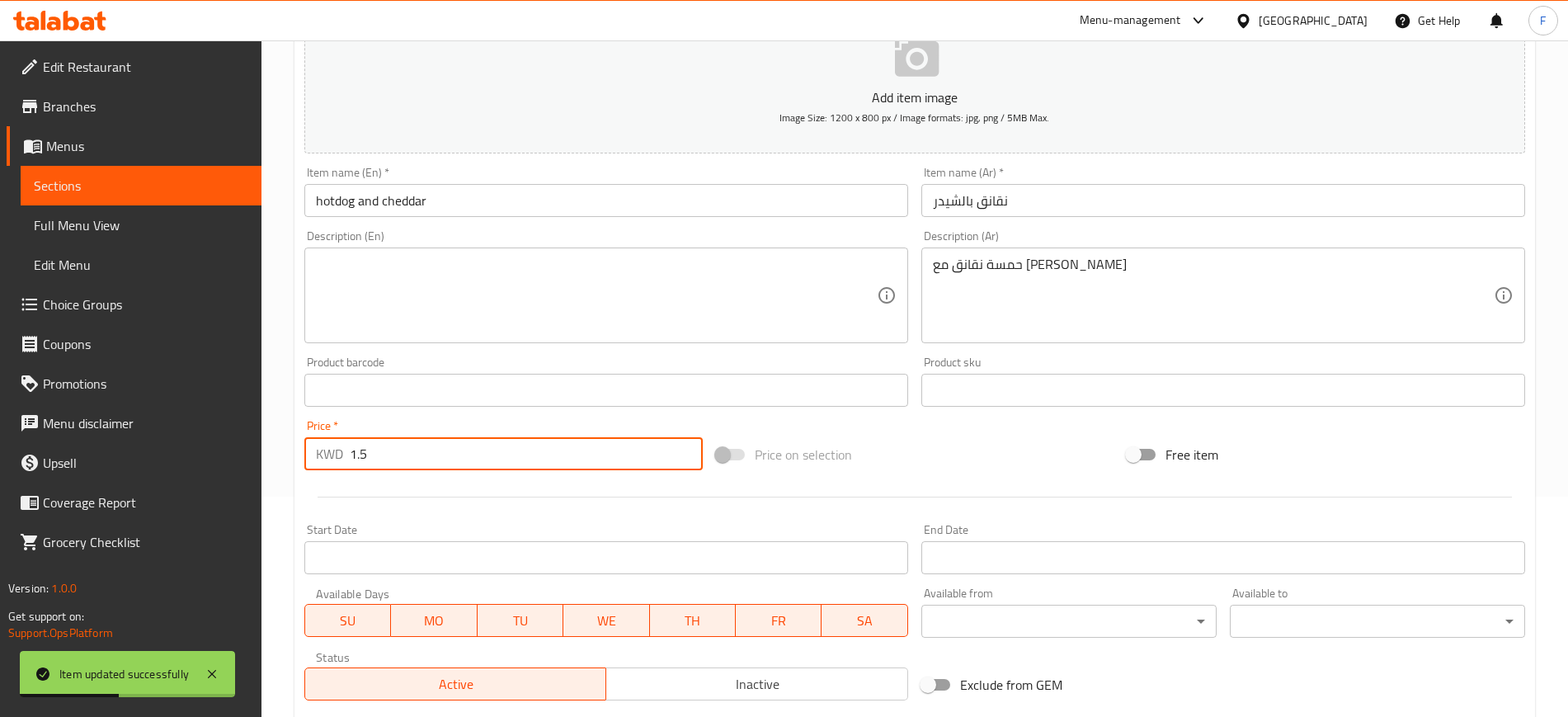
scroll to position [449, 0]
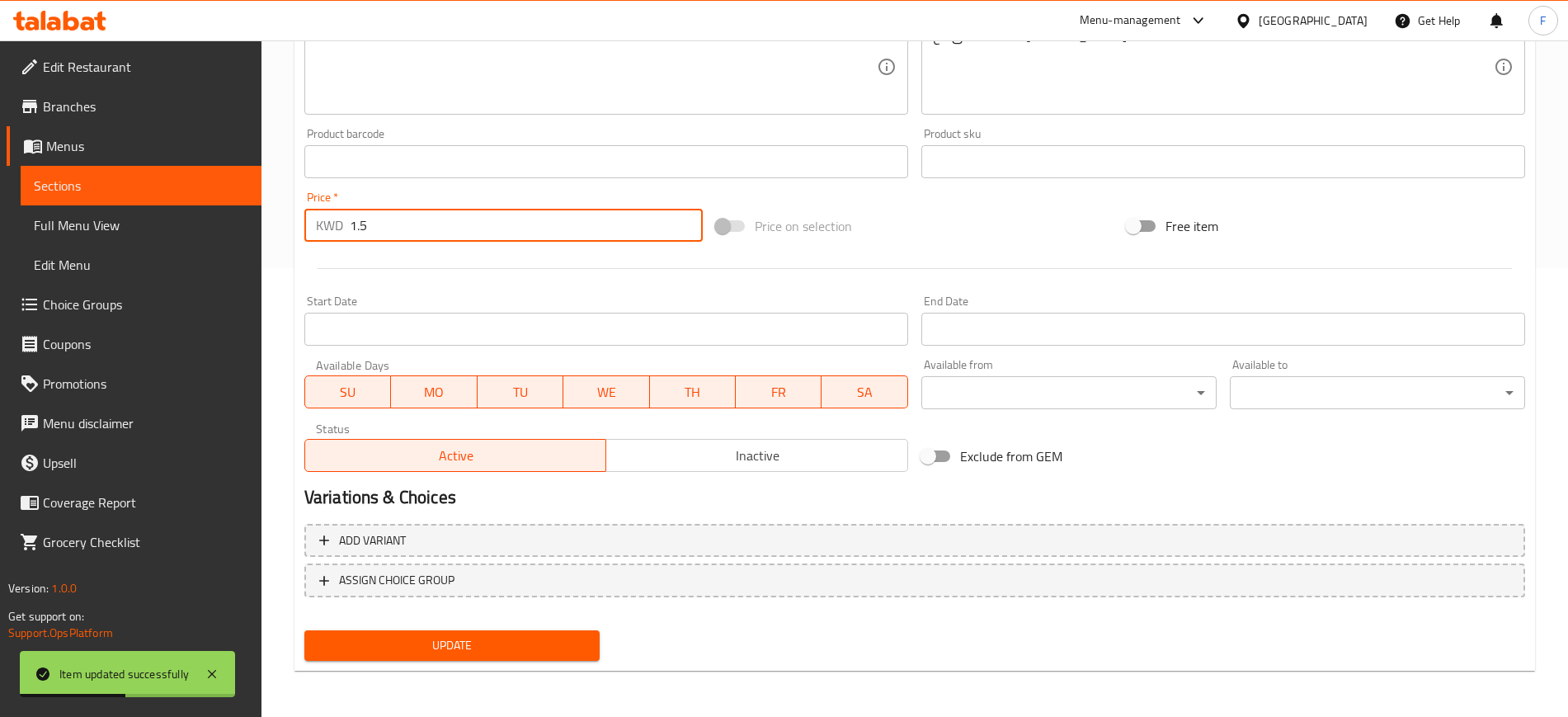
type input "1.5"
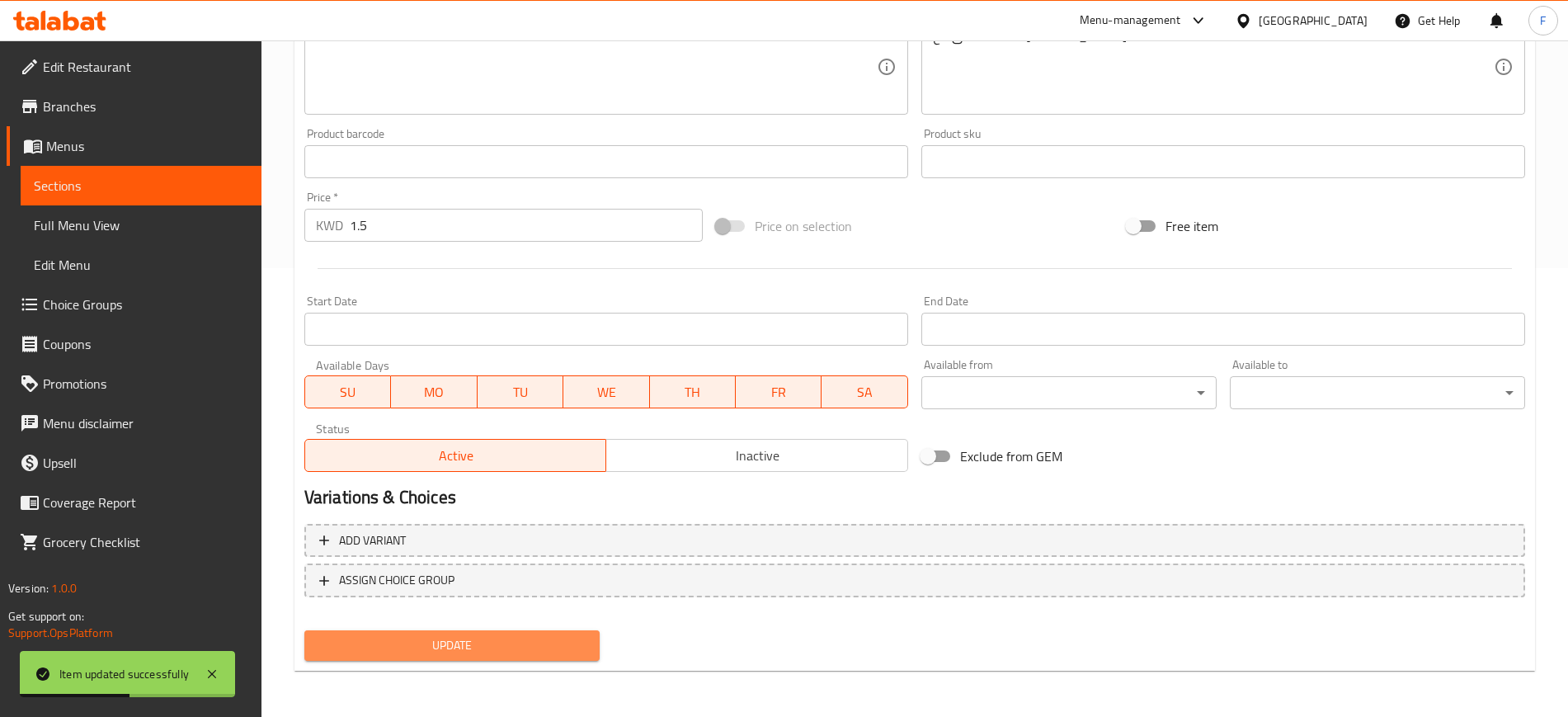
click at [400, 648] on span "Update" at bounding box center [453, 645] width 269 height 21
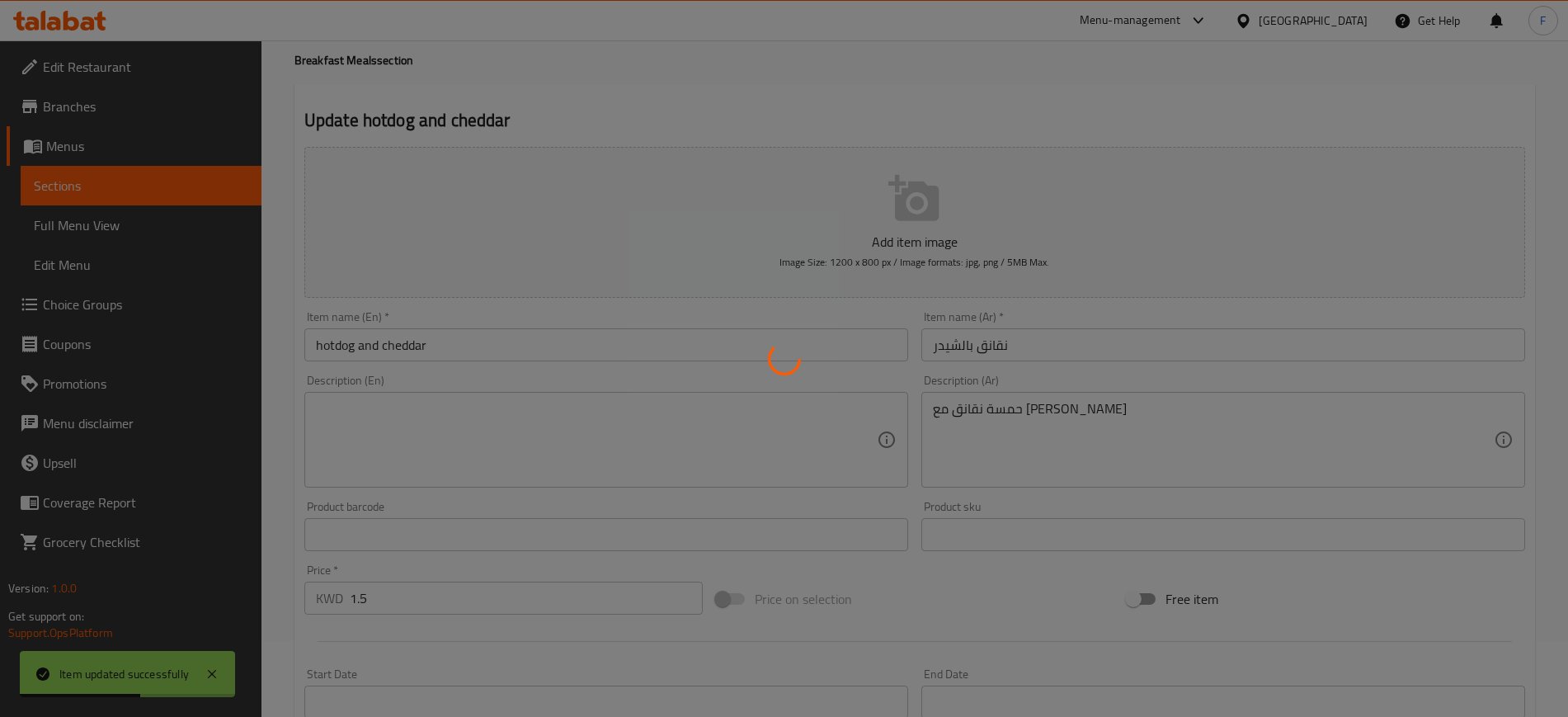
scroll to position [0, 0]
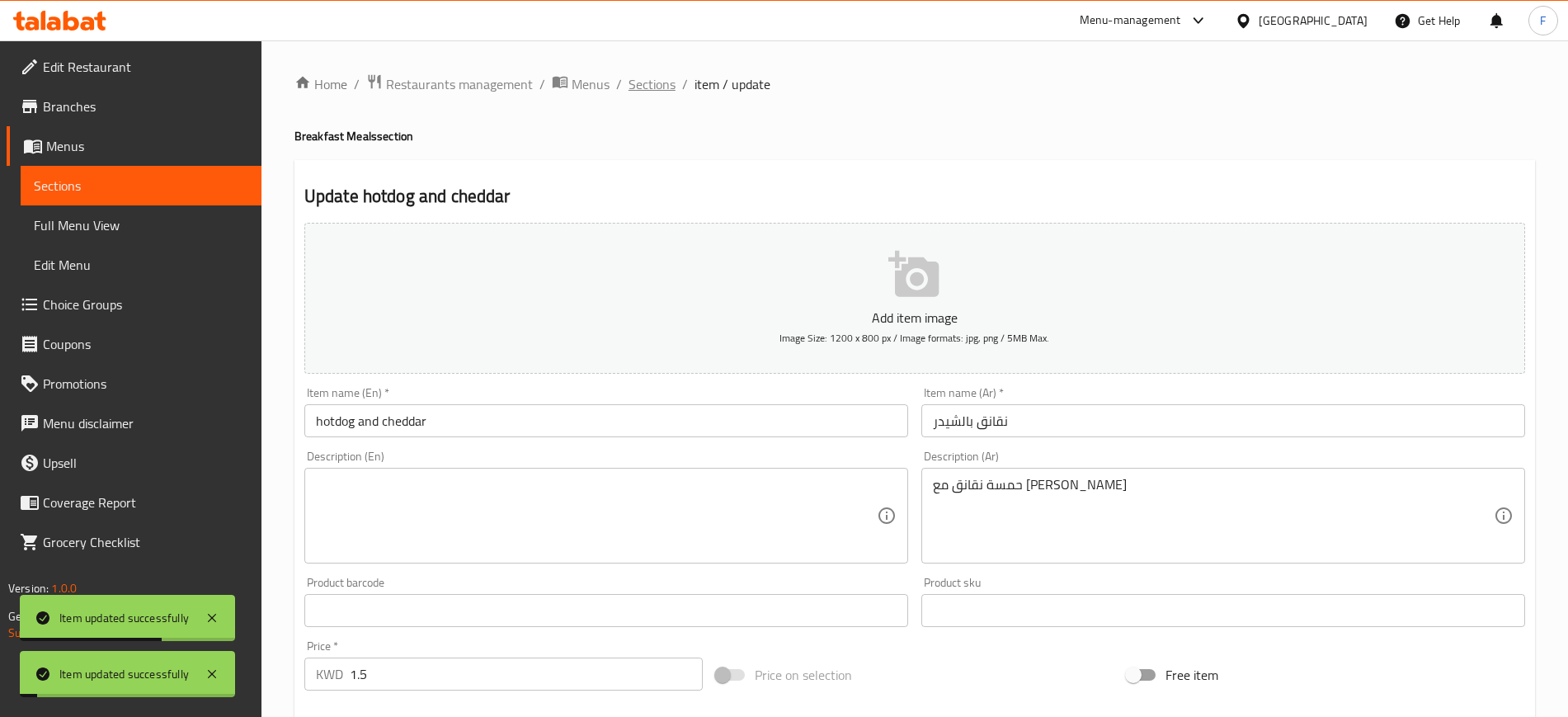
click at [640, 93] on span "Sections" at bounding box center [652, 83] width 47 height 20
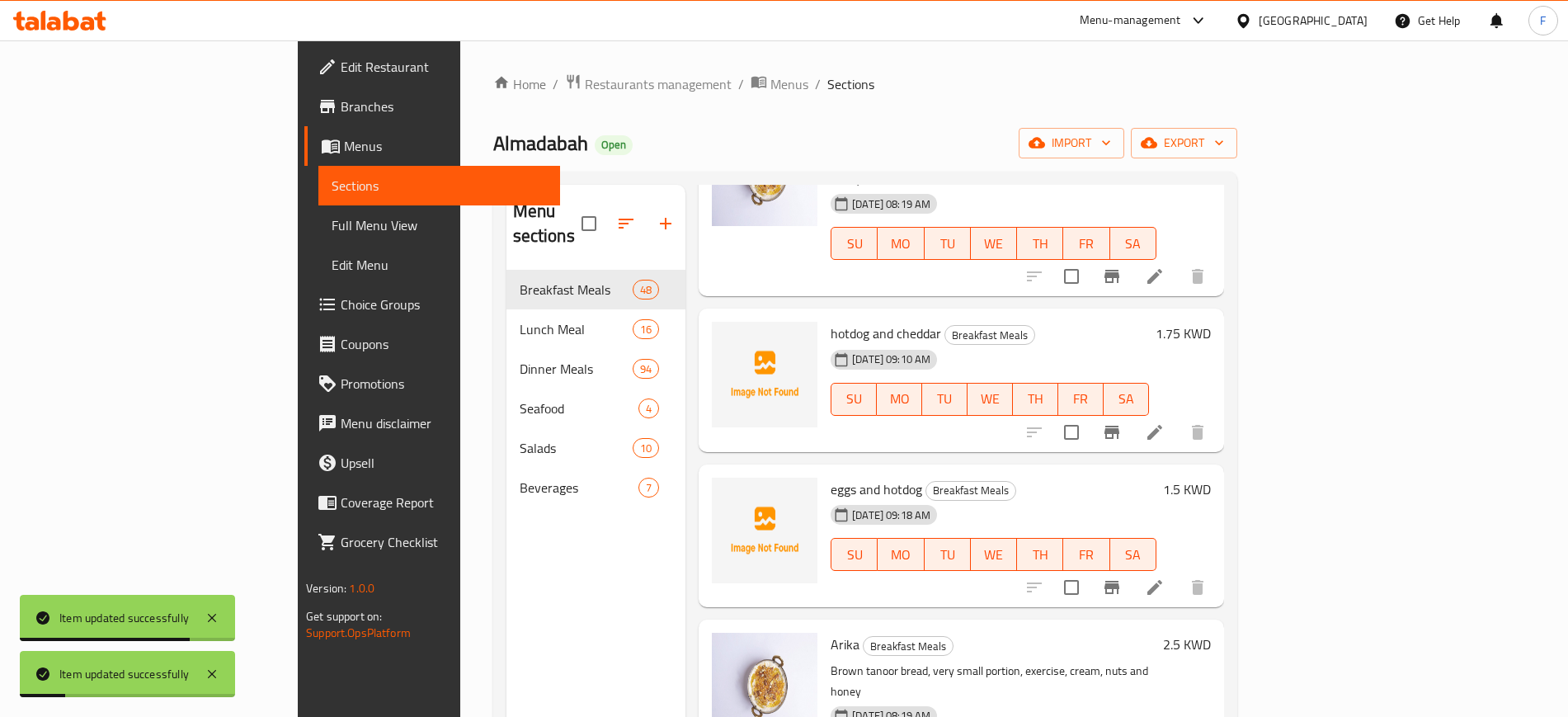
scroll to position [309, 0]
click at [1178, 574] on li at bounding box center [1155, 589] width 46 height 30
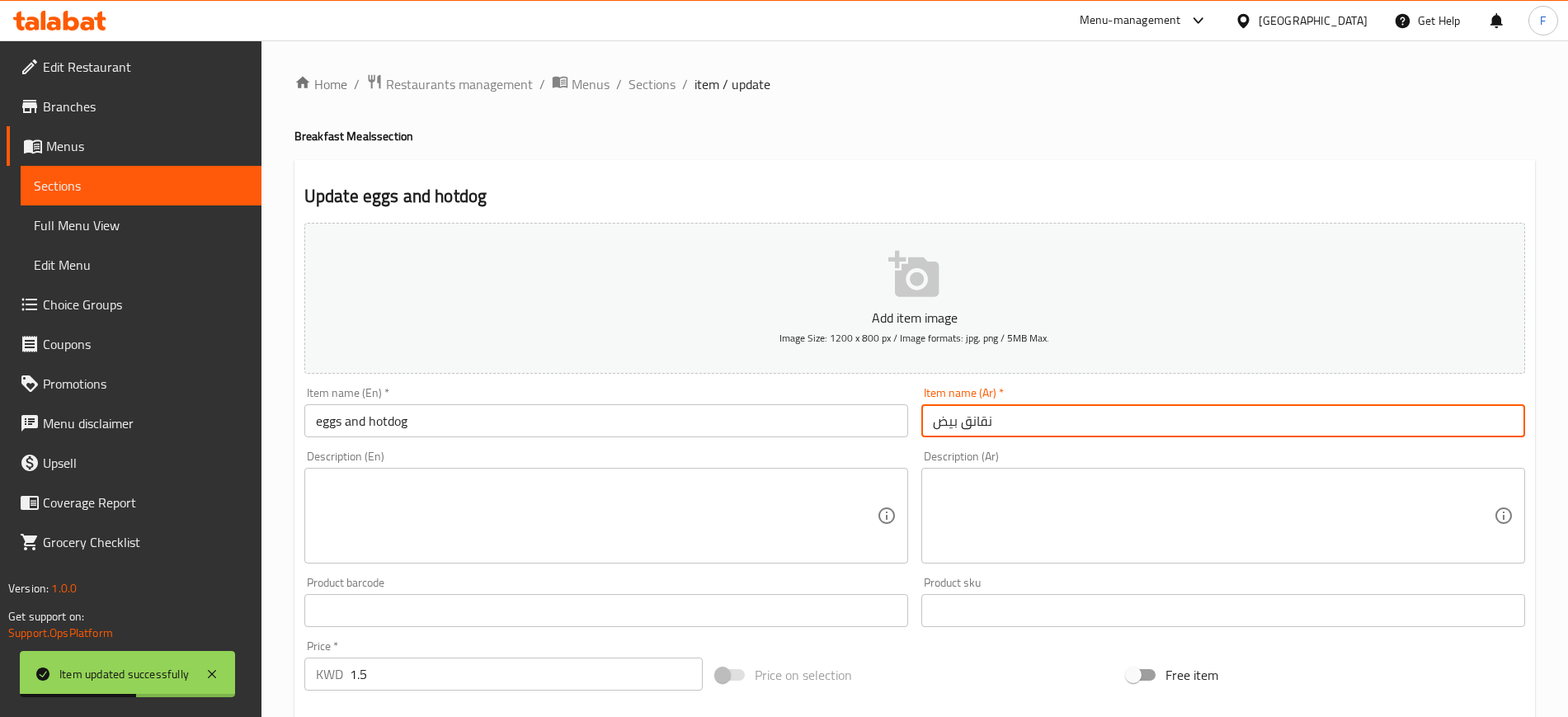
drag, startPoint x: 1063, startPoint y: 417, endPoint x: 844, endPoint y: 407, distance: 219.2
click at [844, 407] on div "Add item image Image Size: 1200 x 800 px / Image formats: jpg, png / 5MB Max. I…" at bounding box center [915, 571] width 1234 height 711
paste input "بيض بالنقانق مع جبنة الشيدر"
type input "بيض بالنقانق مع جبنة الشيدر"
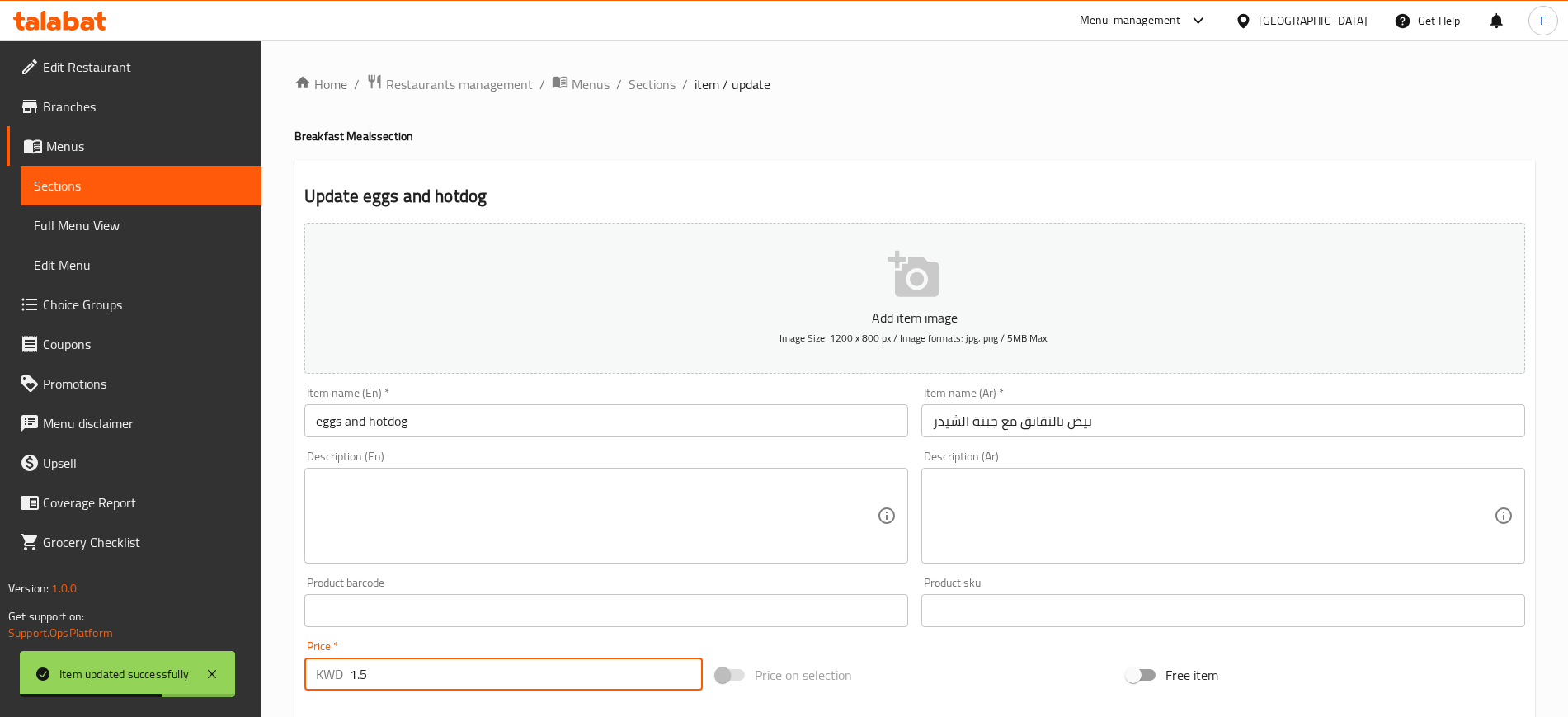
click at [364, 668] on input "1.5" at bounding box center [526, 673] width 353 height 33
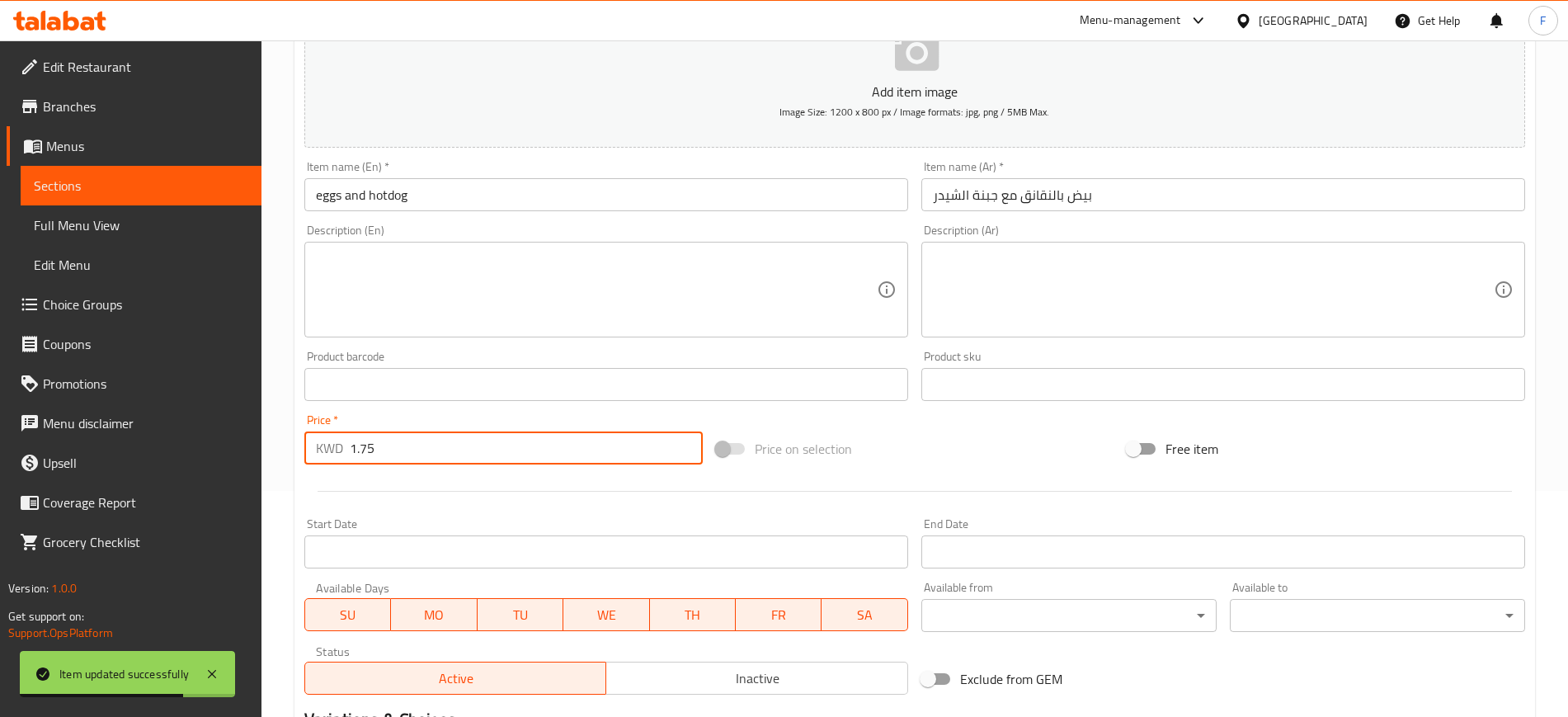
scroll to position [449, 0]
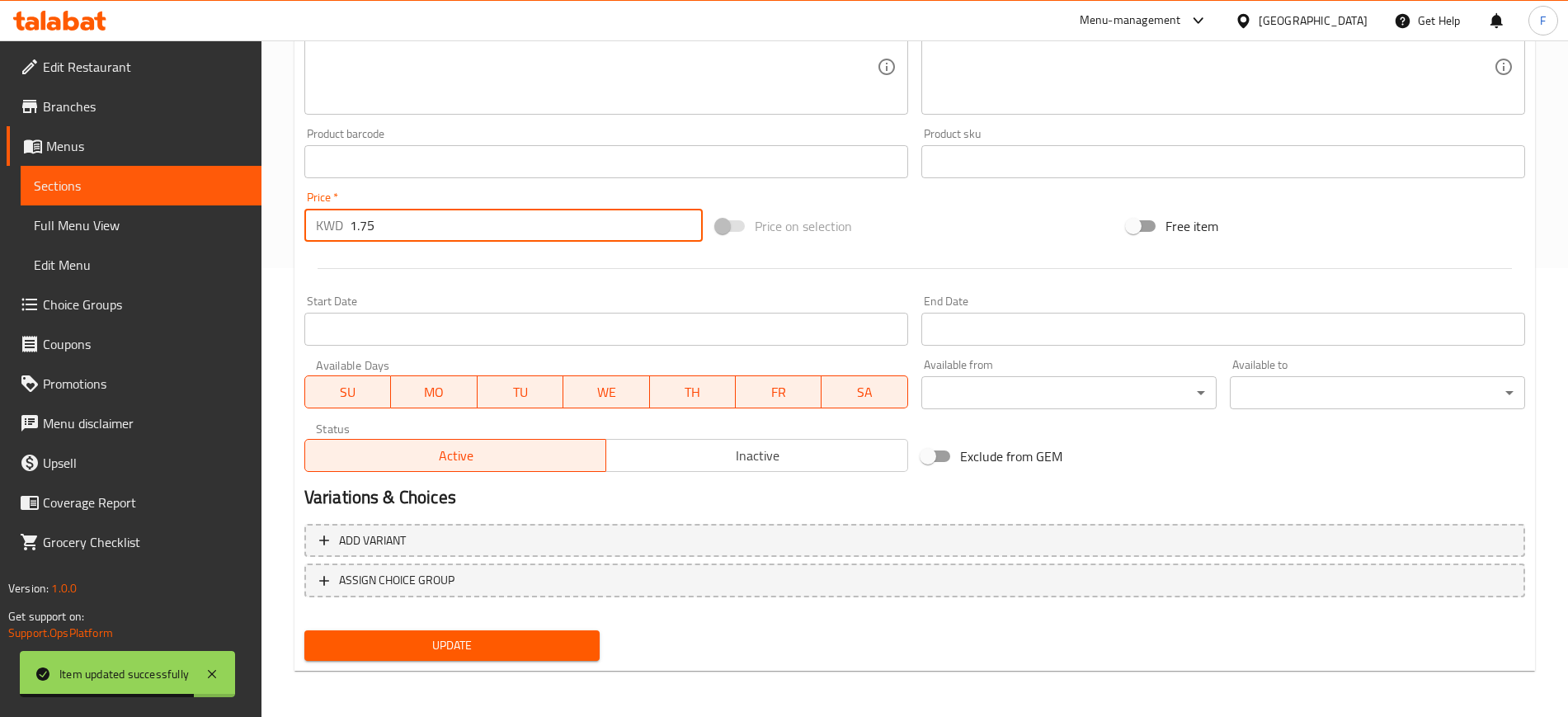
type input "1.75"
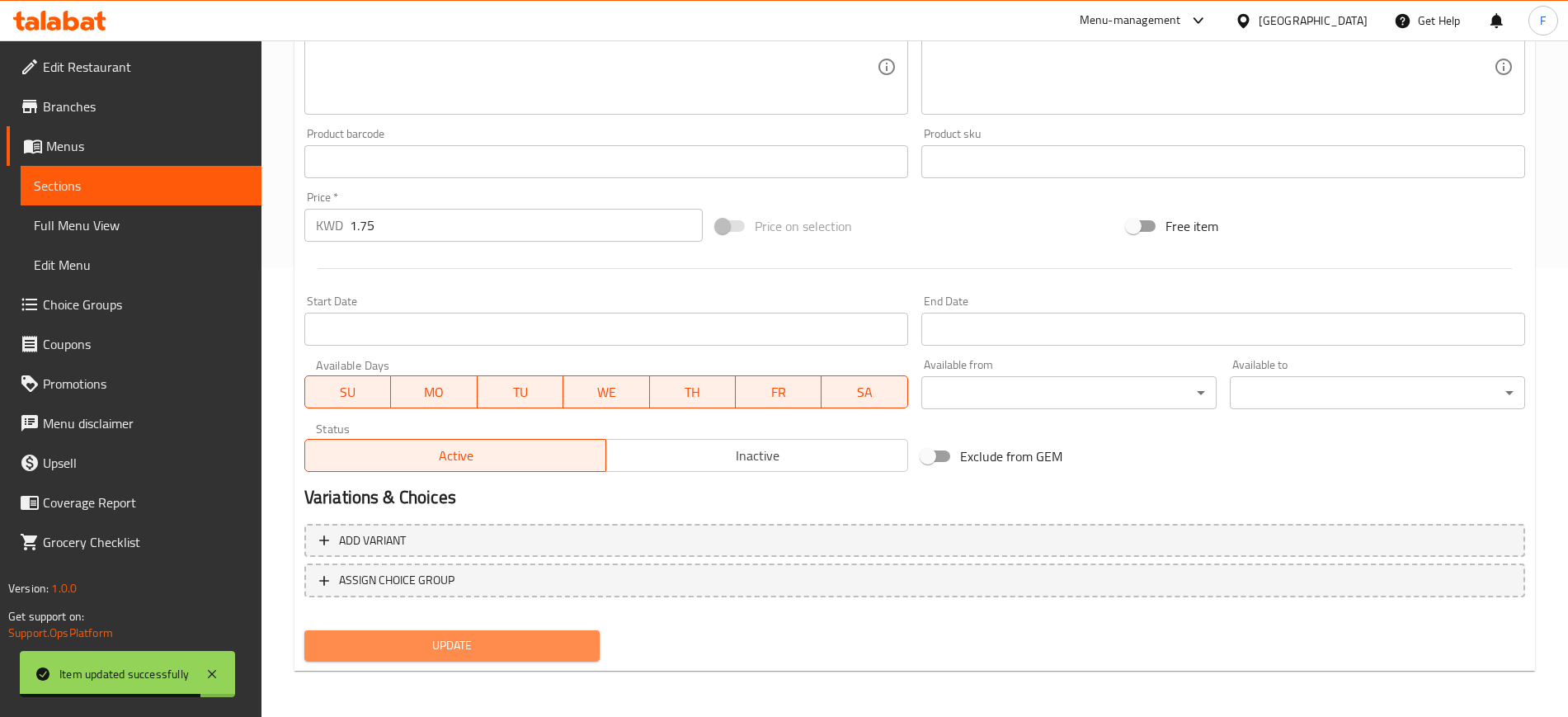
click at [466, 657] on button "Update" at bounding box center [453, 645] width 295 height 31
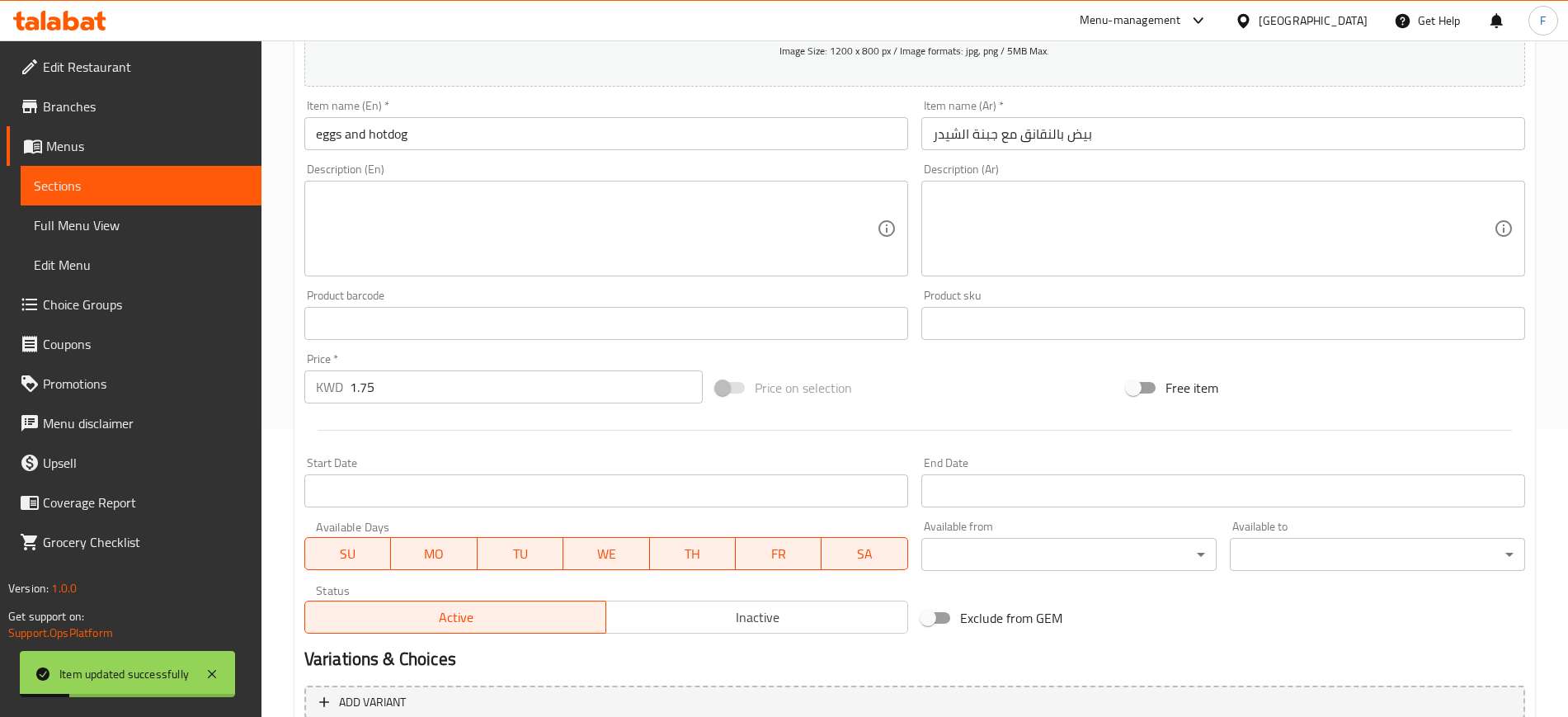
scroll to position [0, 0]
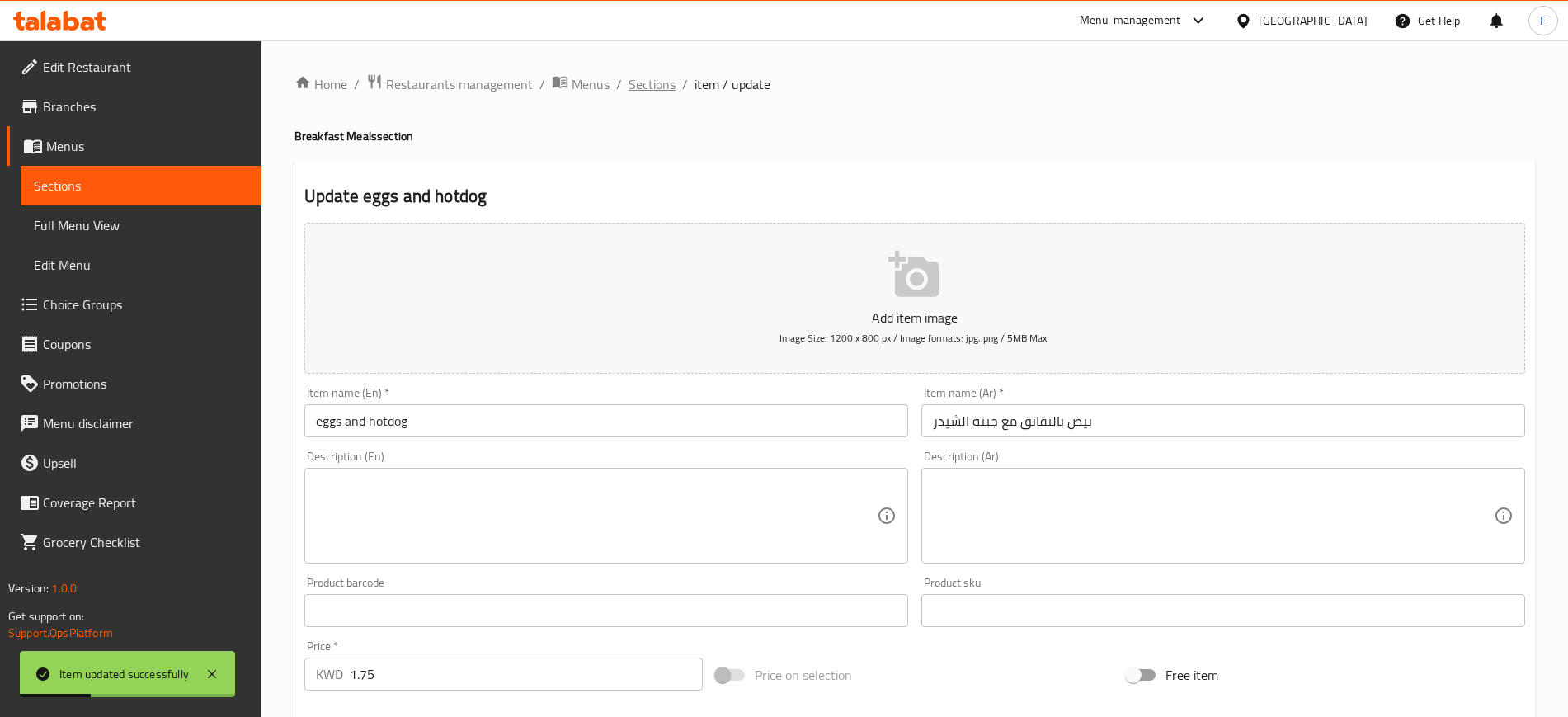
click at [638, 74] on span "Sections" at bounding box center [652, 83] width 47 height 20
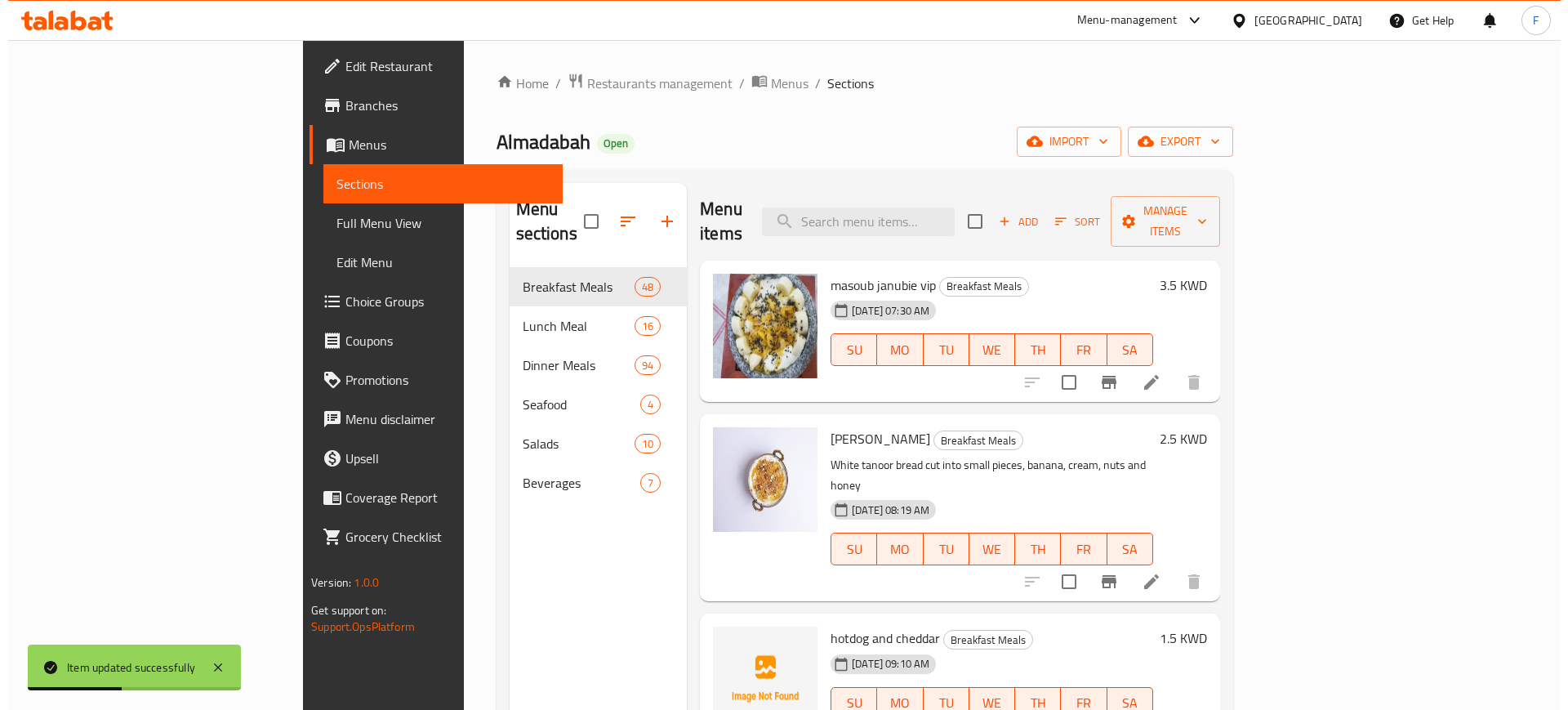
scroll to position [306, 0]
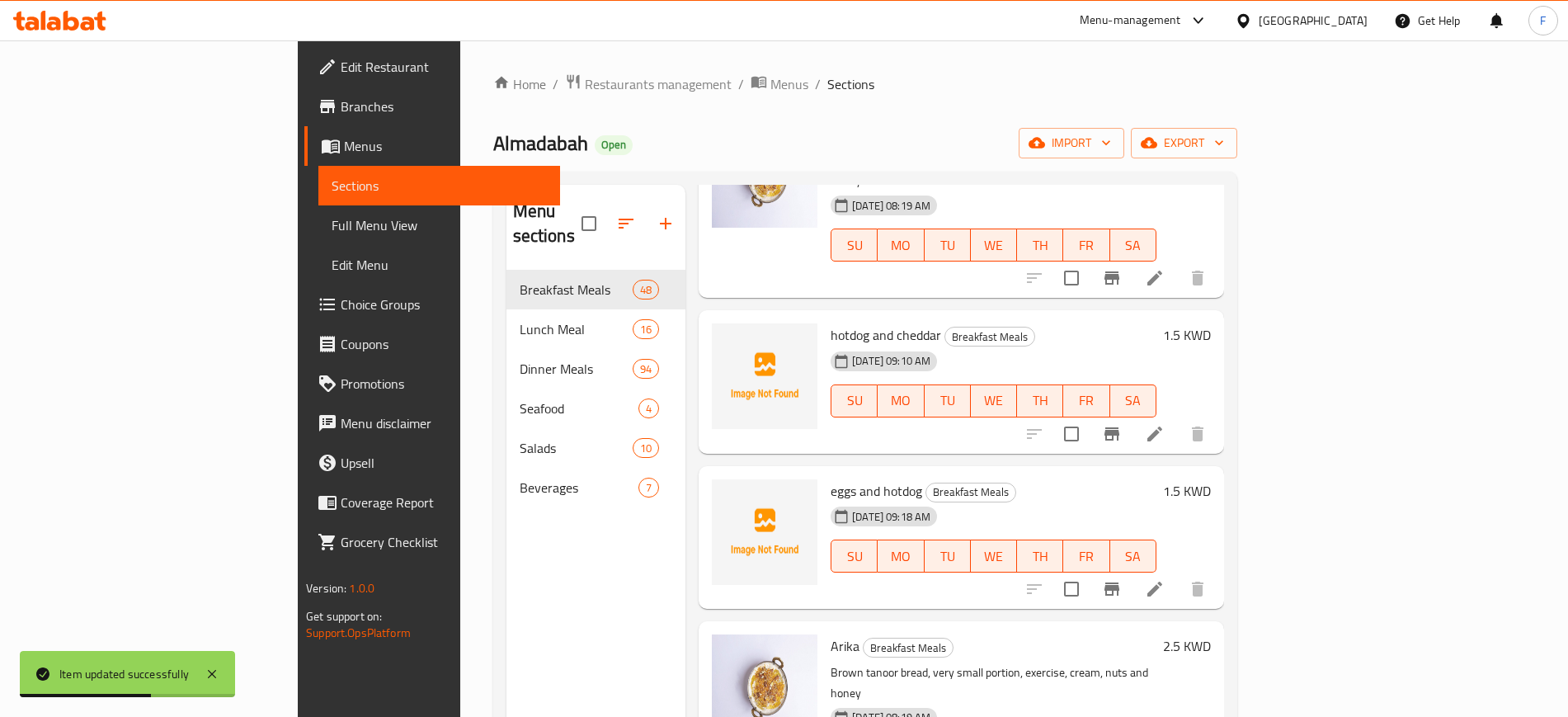
click at [1119, 582] on icon "Branch-specific-item" at bounding box center [1112, 589] width 15 height 13
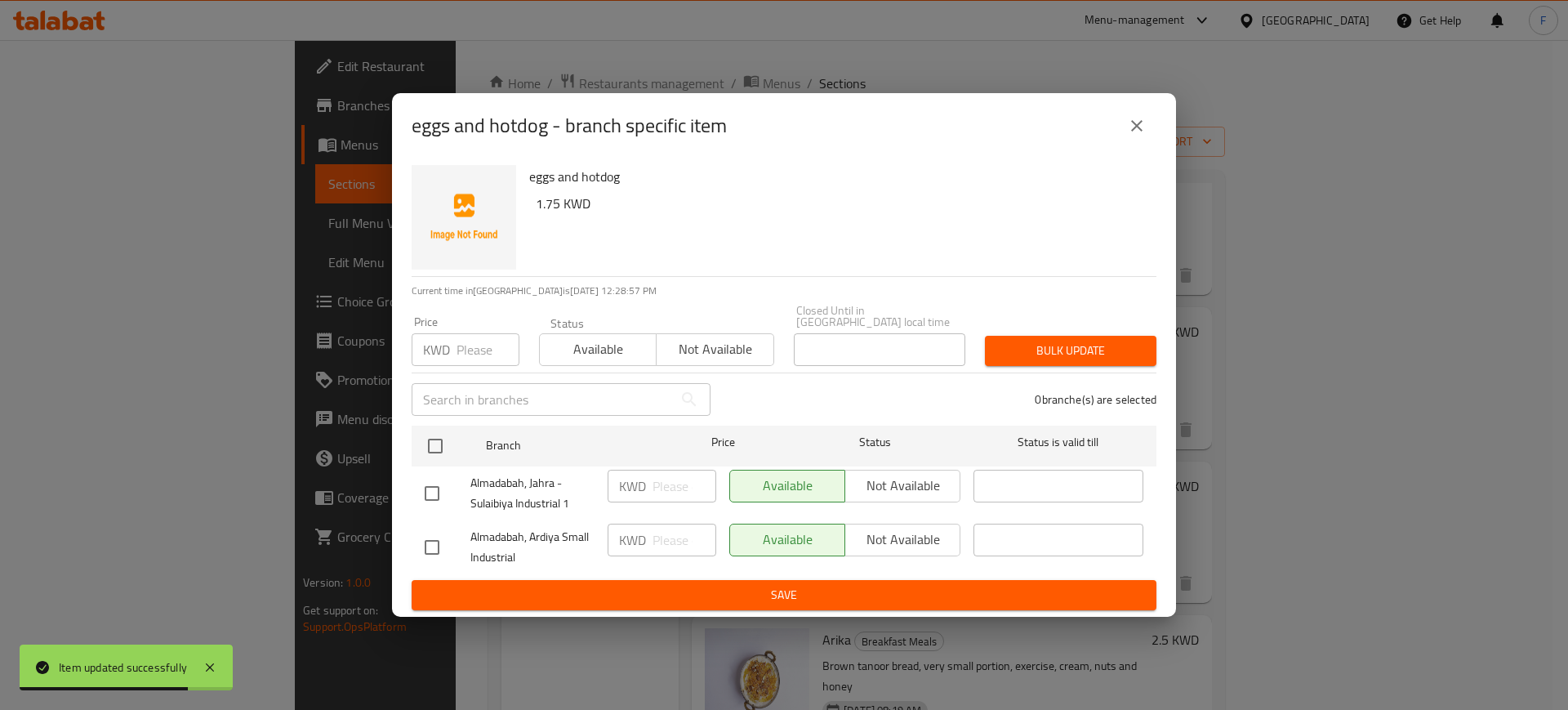
click at [510, 360] on div "Price KWD Price" at bounding box center [466, 341] width 128 height 69
click at [1135, 122] on icon "close" at bounding box center [1137, 125] width 19 height 19
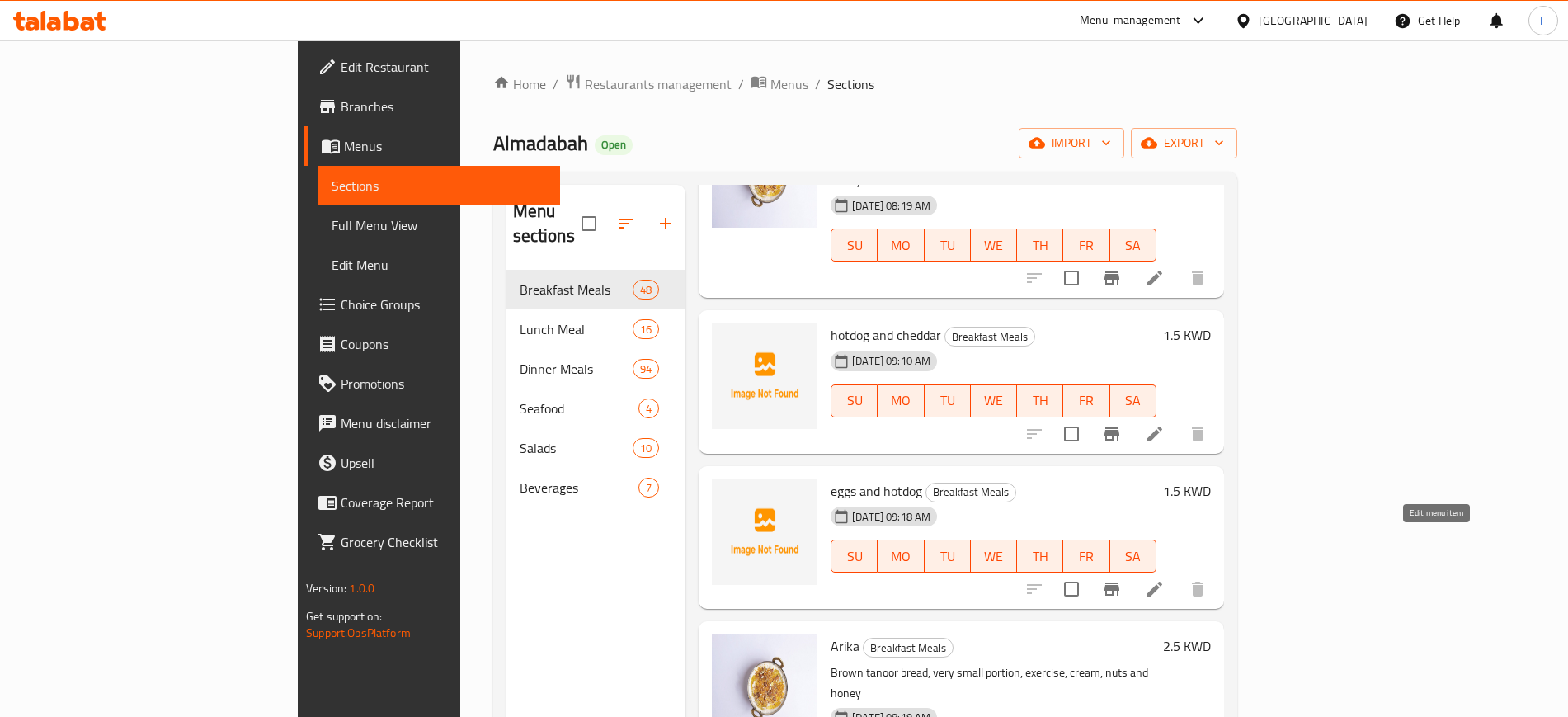
click at [1162, 581] on icon at bounding box center [1155, 589] width 15 height 15
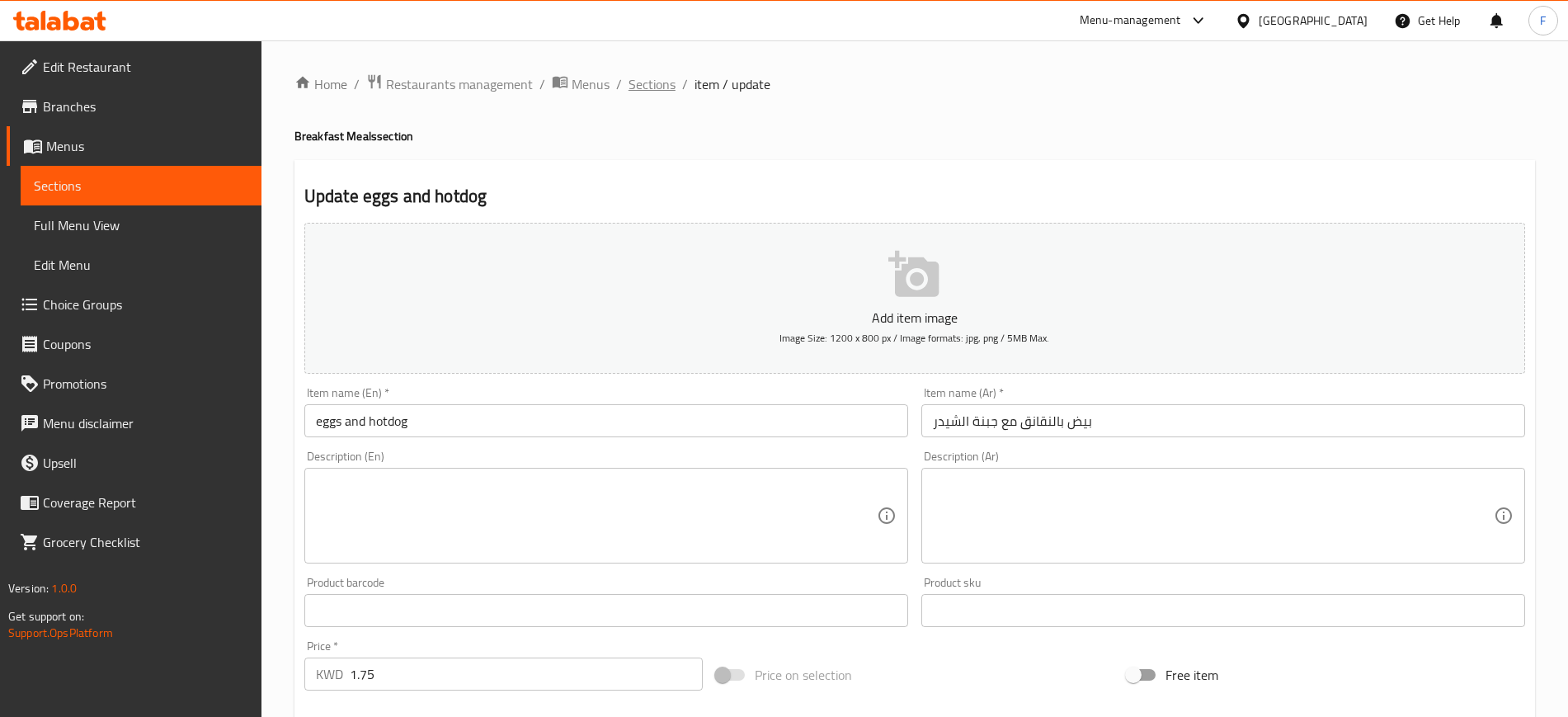
click at [651, 76] on span "Sections" at bounding box center [652, 83] width 47 height 20
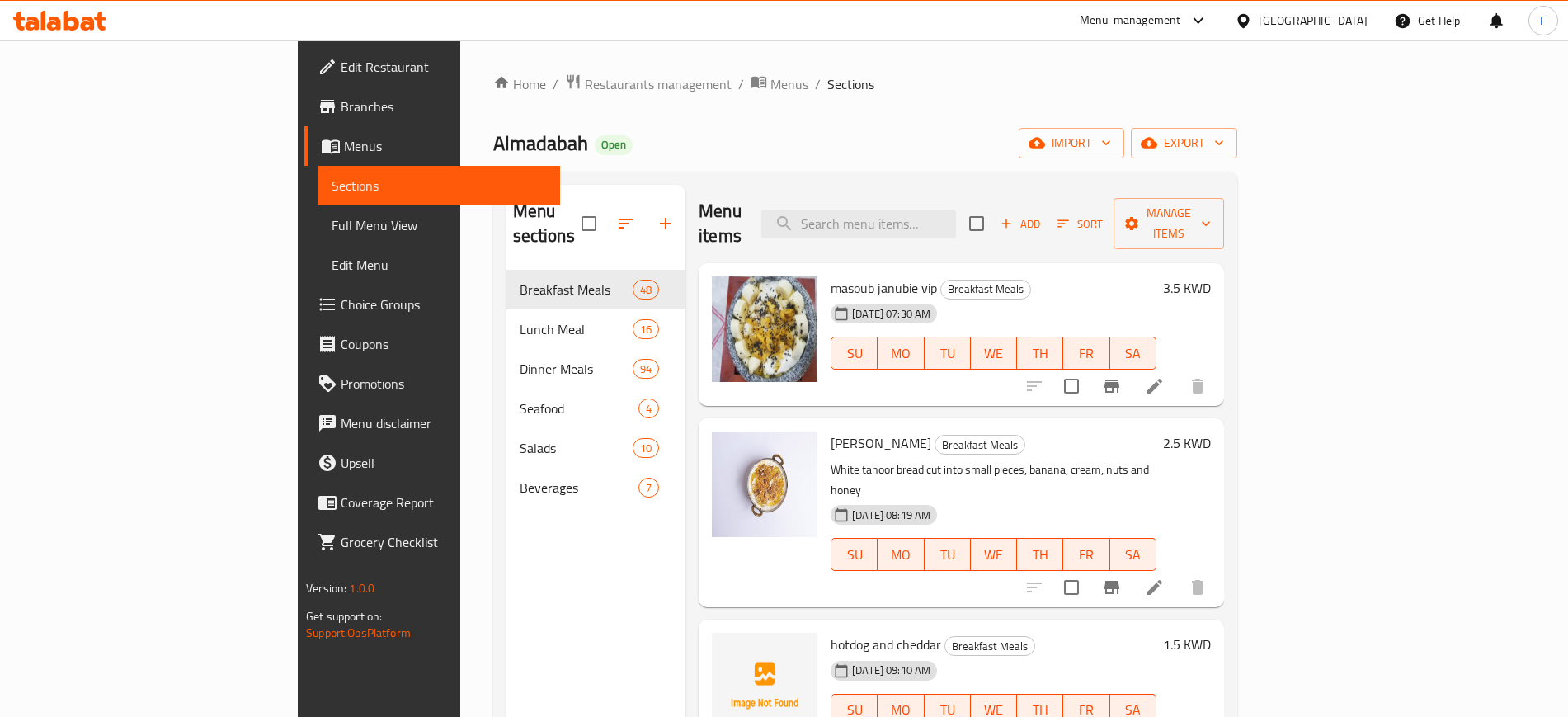
click at [1237, 81] on ol "Home / Restaurants management / Menus / Sections" at bounding box center [866, 84] width 744 height 22
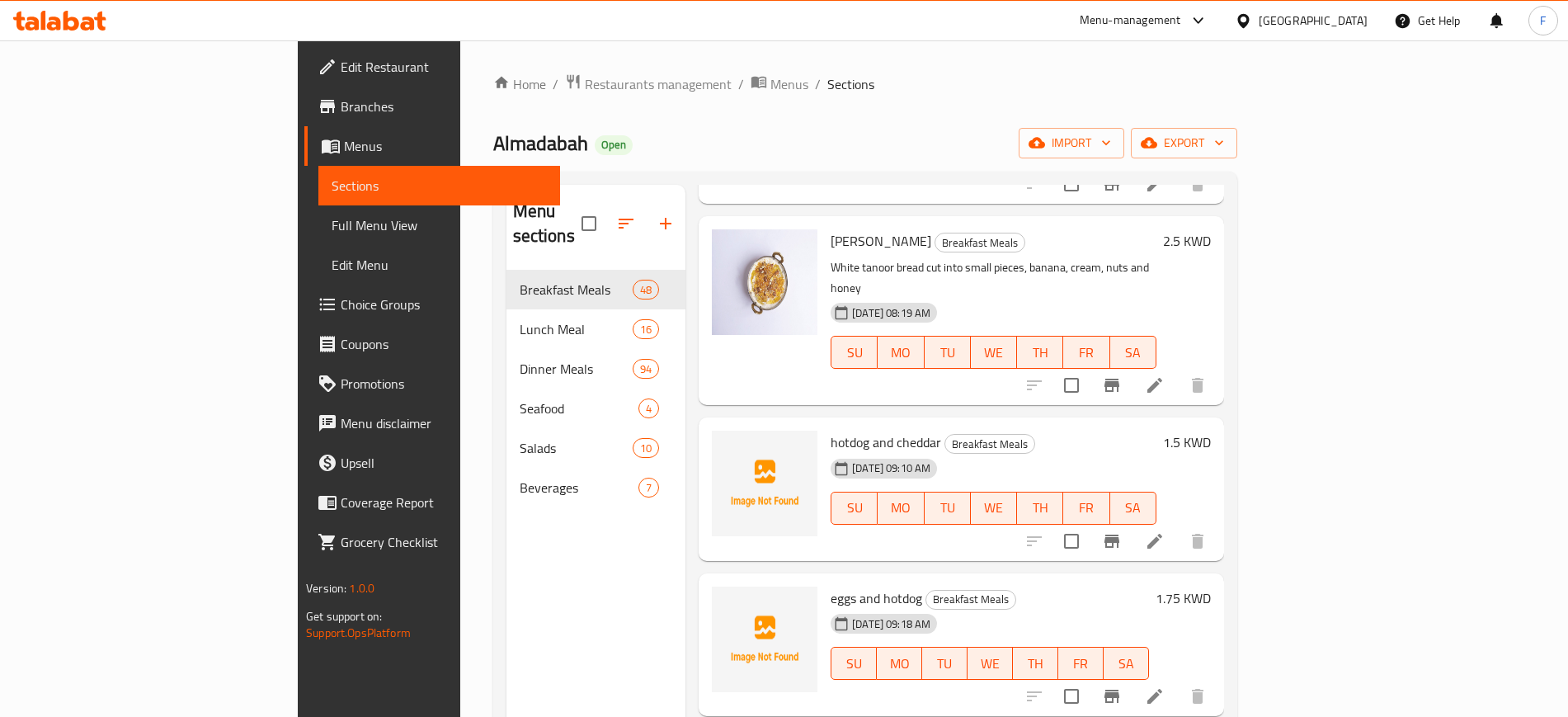
scroll to position [207, 0]
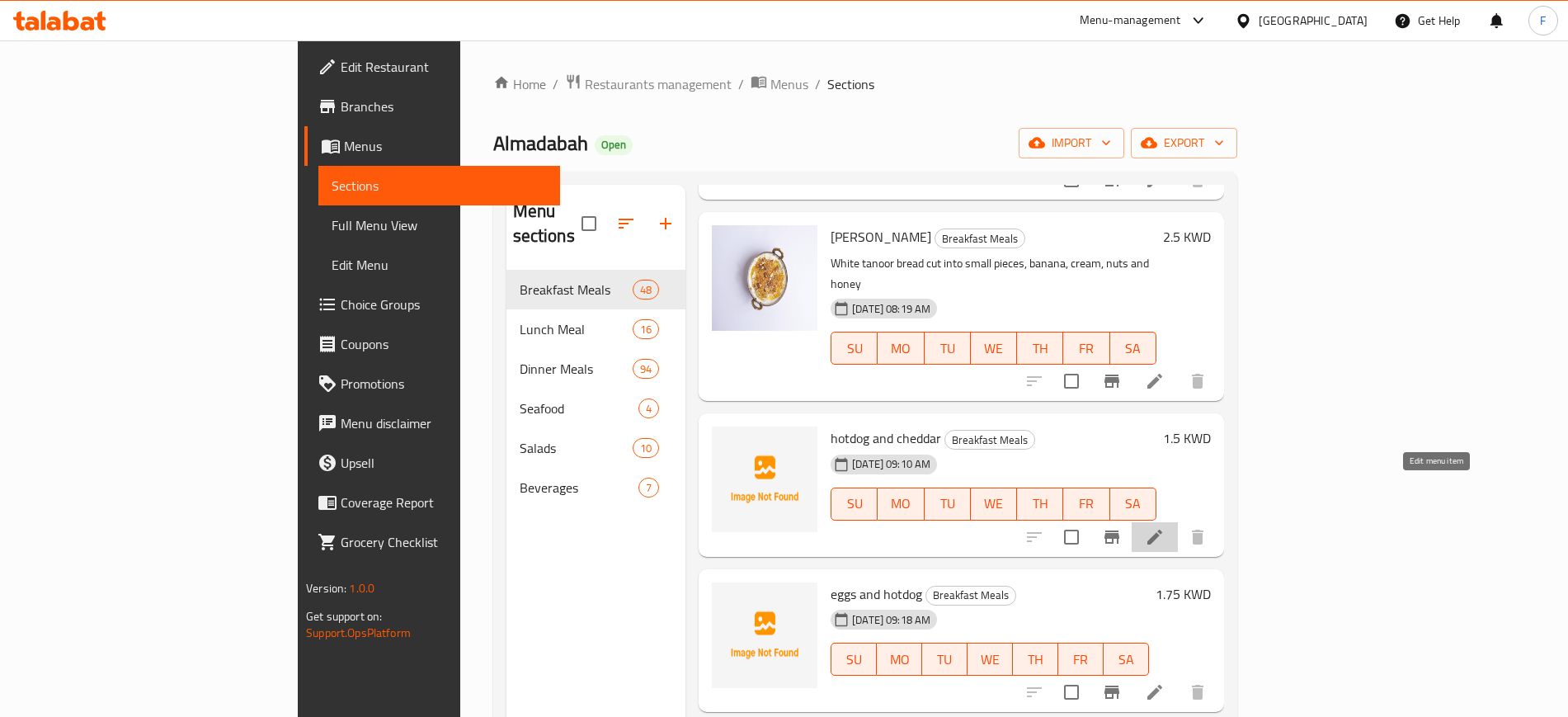
click at [1162, 529] on icon at bounding box center [1155, 537] width 15 height 15
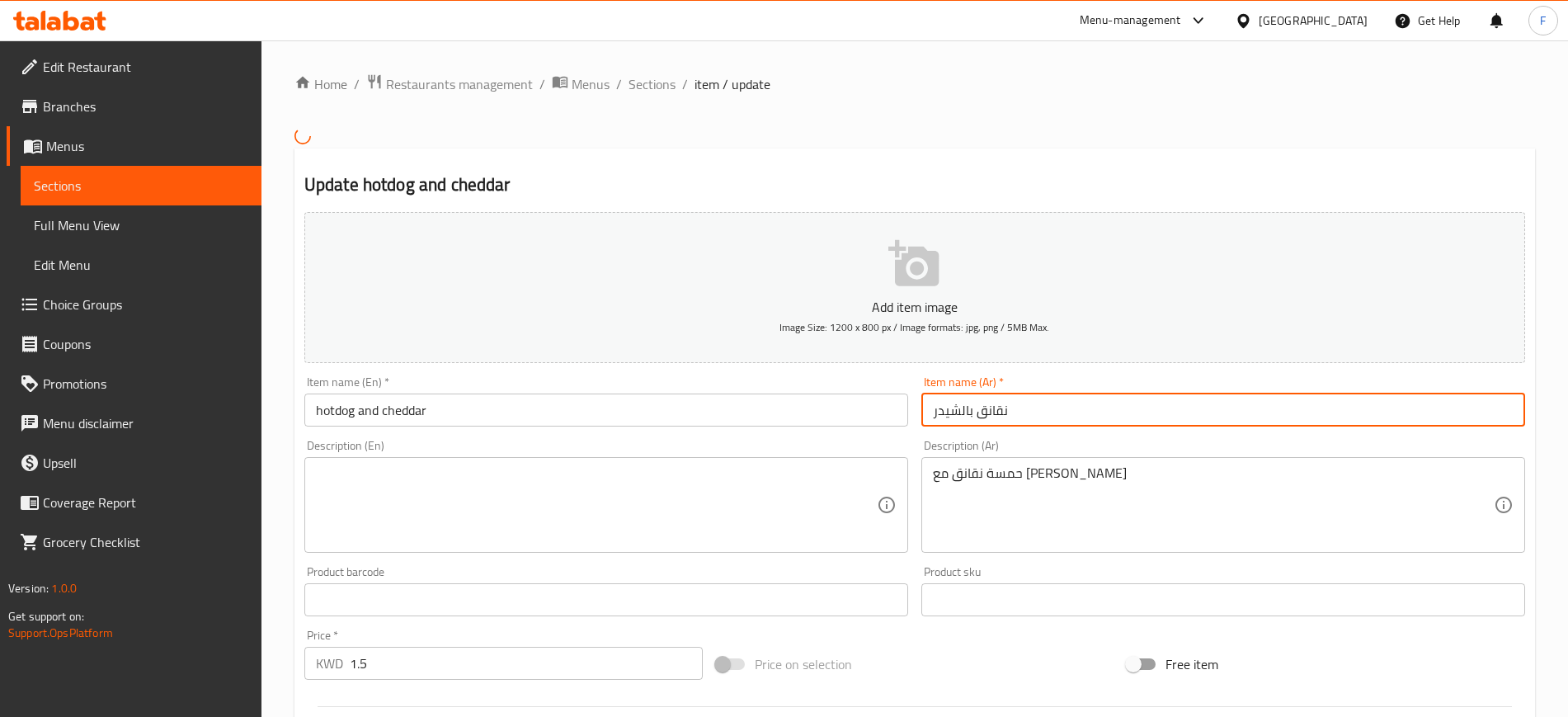
drag, startPoint x: 1030, startPoint y: 397, endPoint x: 933, endPoint y: 410, distance: 97.9
click at [982, 408] on input "نقانق بالشيدر" at bounding box center [1224, 409] width 604 height 33
type input "نقان"
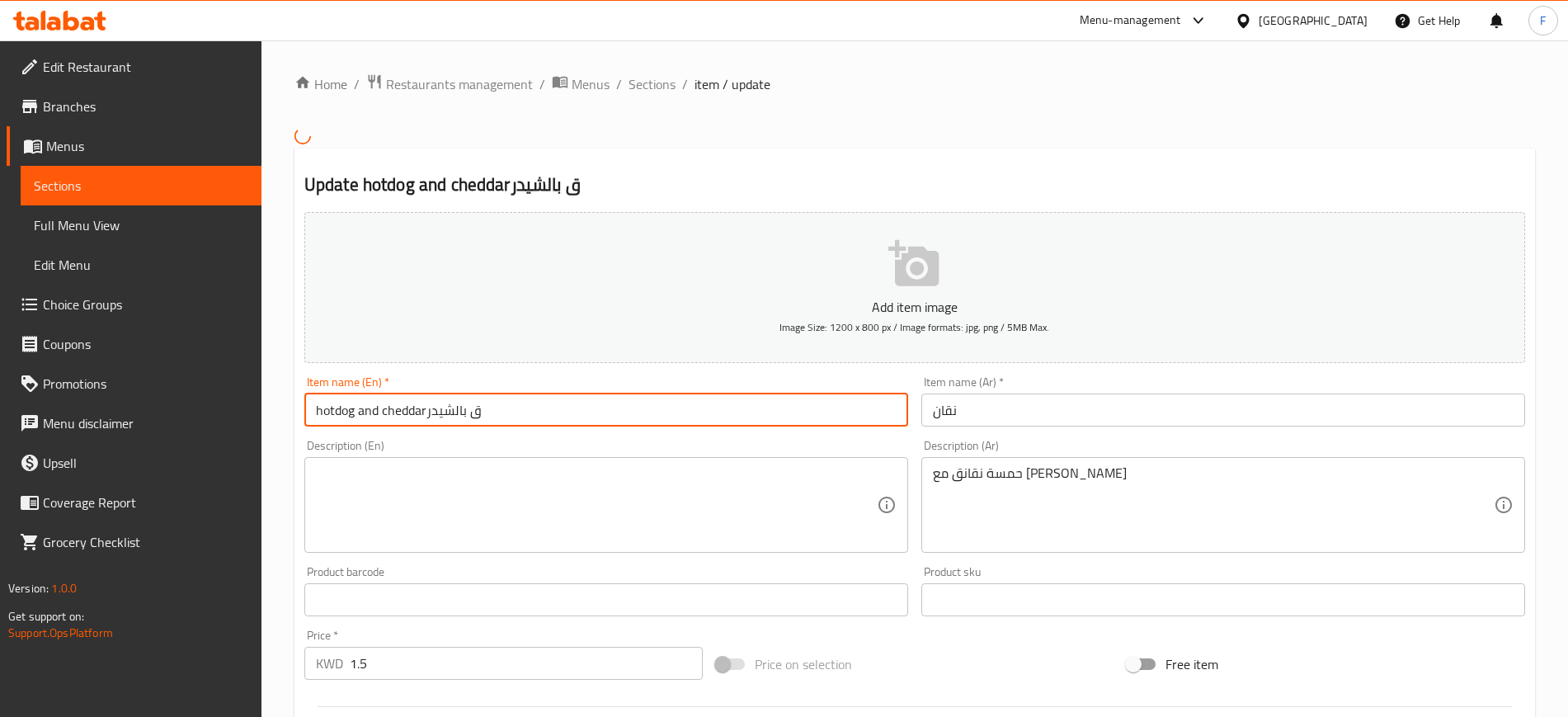
type input "hotdog and cheddar"
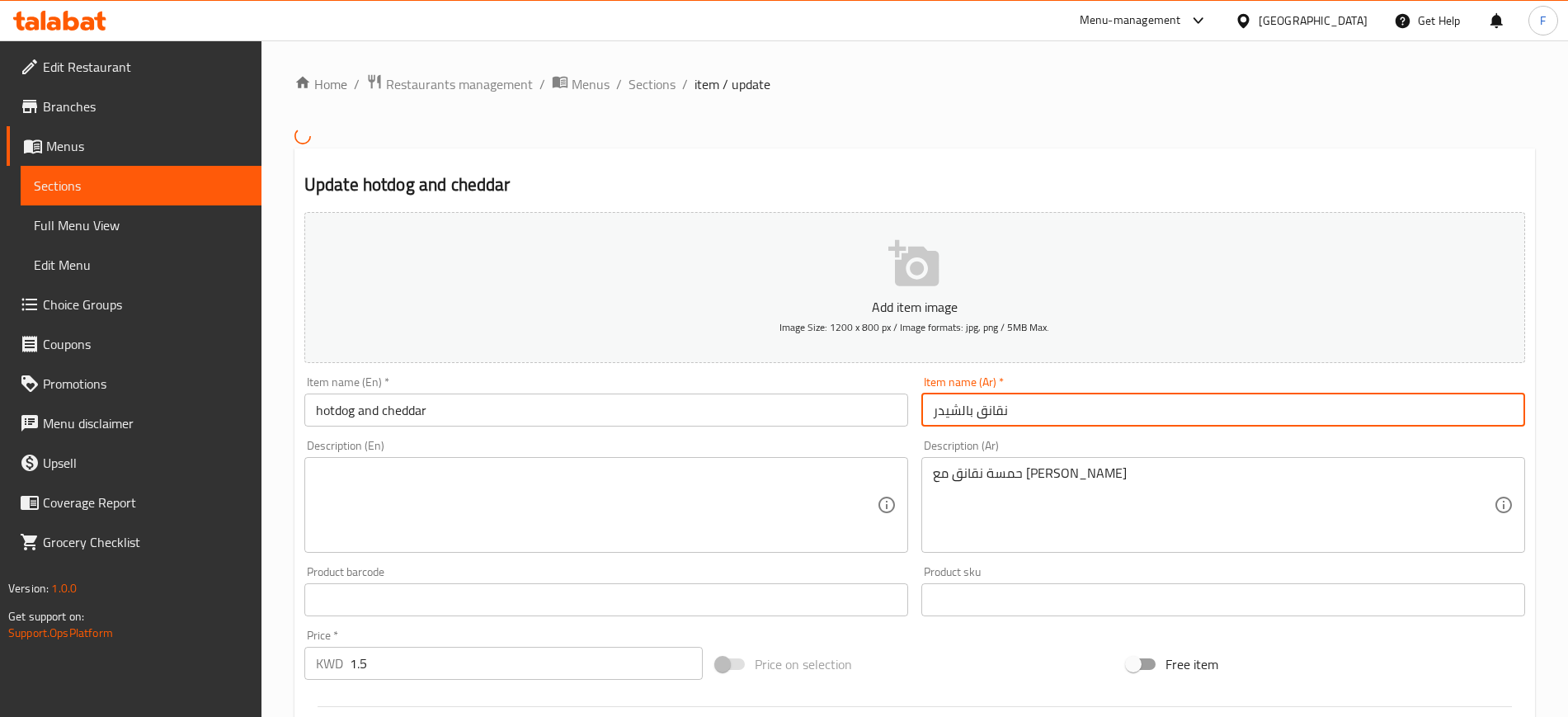
click at [1039, 415] on input "نقانق بالشيدر" at bounding box center [1224, 409] width 604 height 33
drag, startPoint x: 1072, startPoint y: 410, endPoint x: 832, endPoint y: 410, distance: 240.0
click at [832, 410] on div "Add item image Image Size: 1200 x 800 px / Image formats: jpg, png / 5MB Max. I…" at bounding box center [915, 561] width 1234 height 711
paste input "مع جبنة الشيدر"
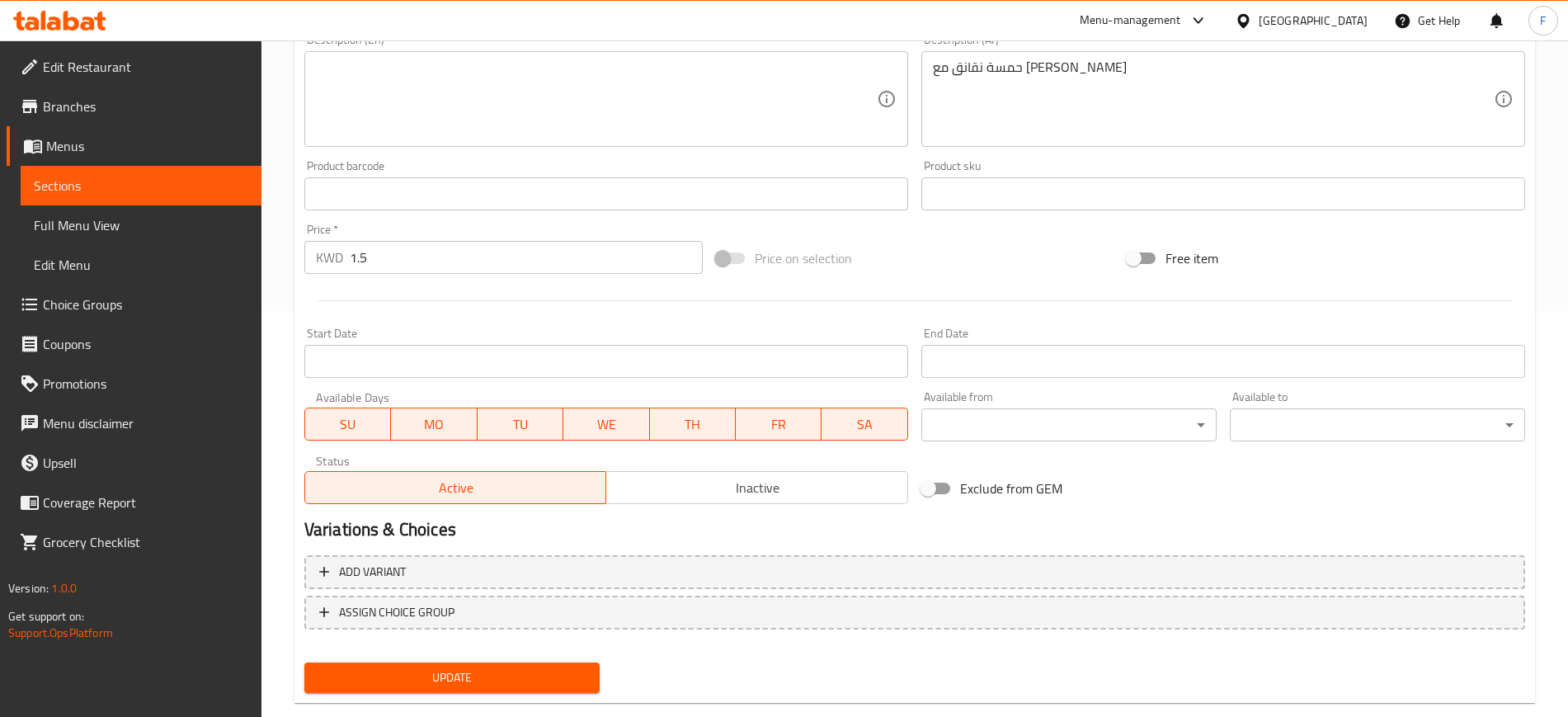
scroll to position [412, 0]
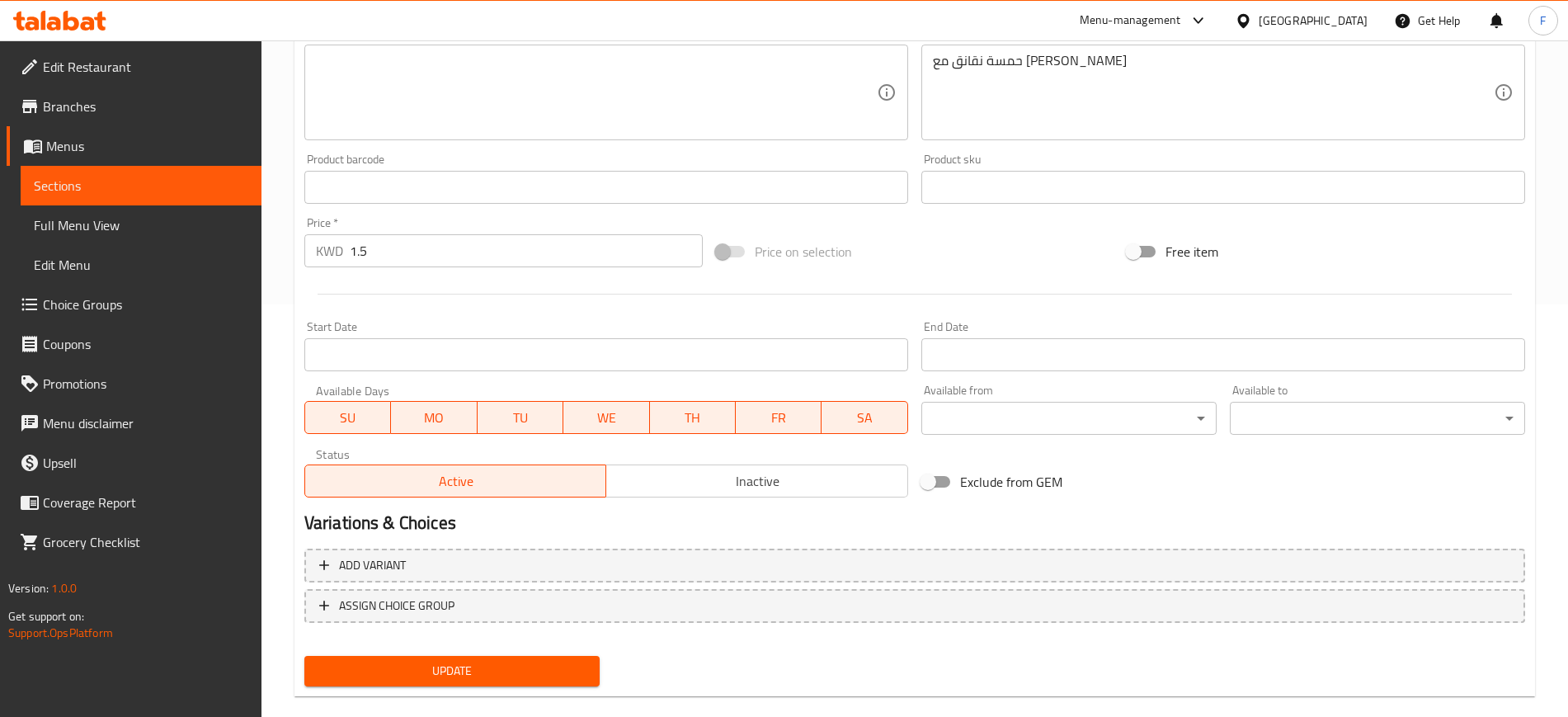
type input "نقانق مع جبنة الشيدر"
click at [453, 672] on span "Update" at bounding box center [453, 671] width 269 height 21
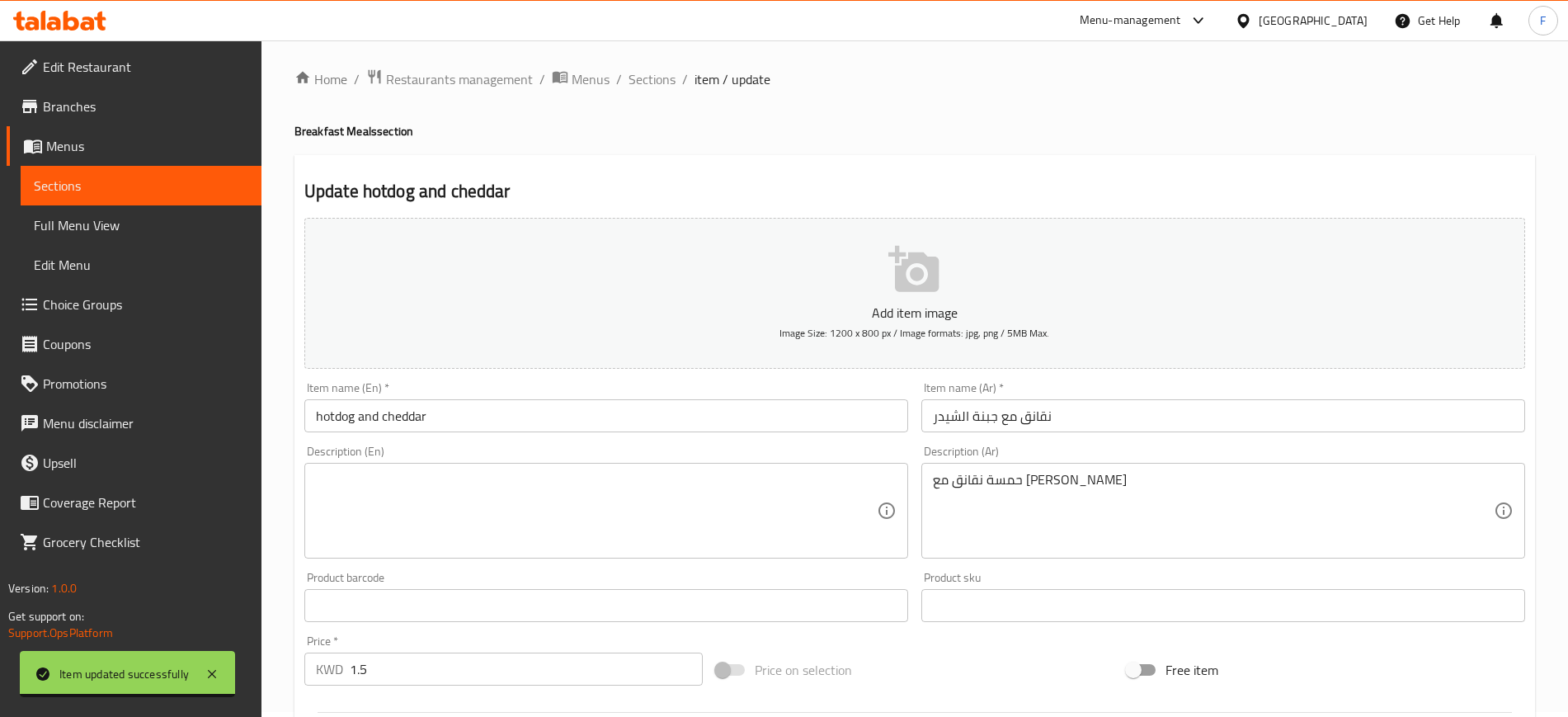
scroll to position [0, 0]
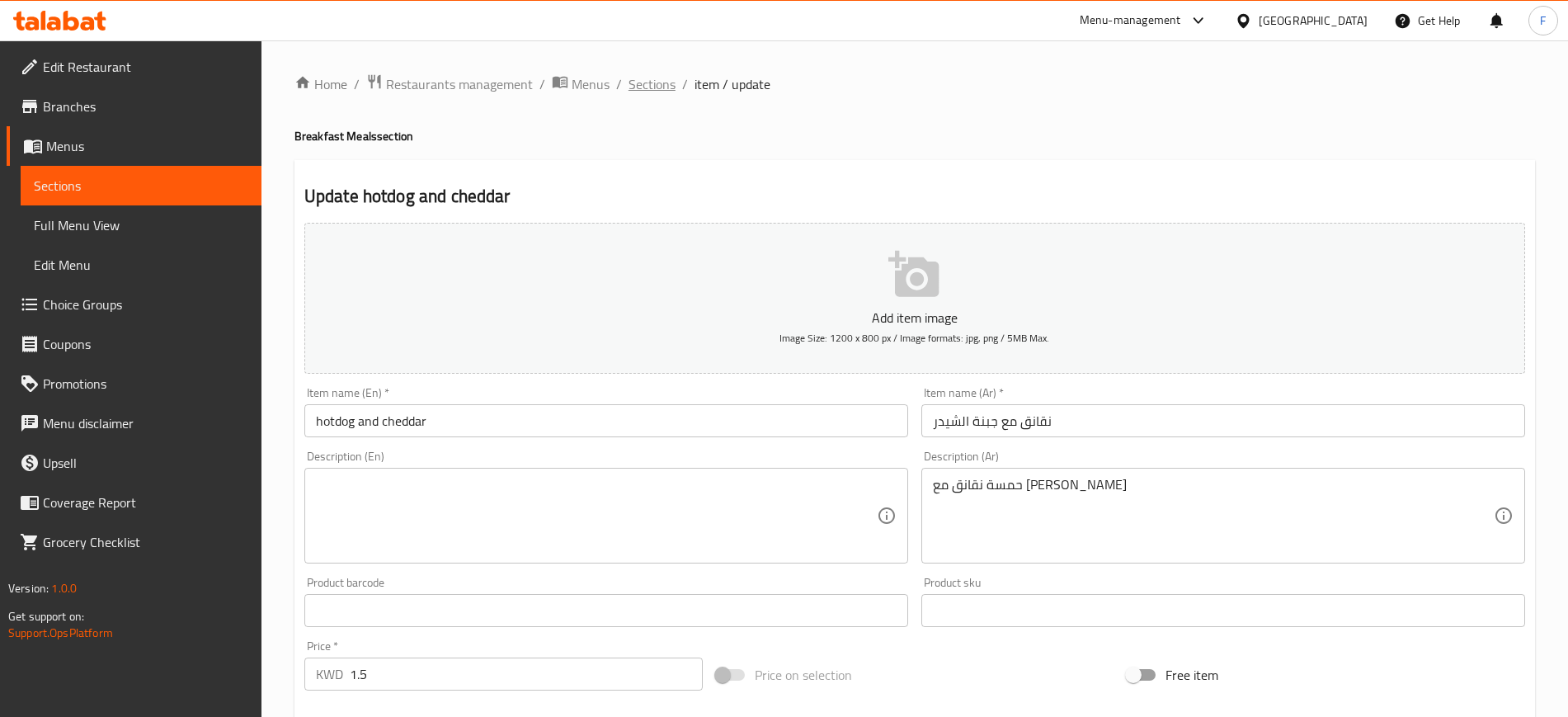
click at [648, 93] on span "Sections" at bounding box center [652, 83] width 47 height 20
